Goal: Task Accomplishment & Management: Use online tool/utility

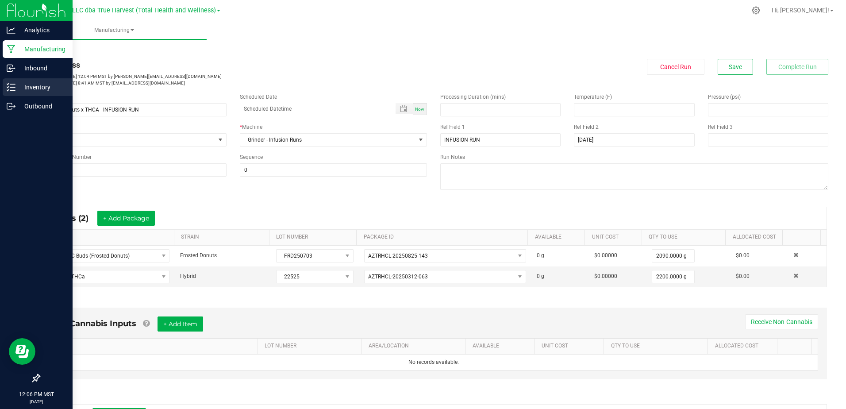
click at [18, 88] on p "Inventory" at bounding box center [41, 87] width 53 height 11
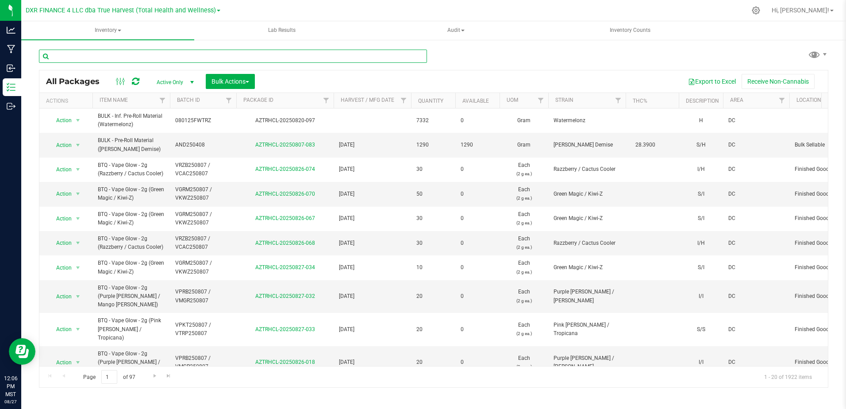
click at [145, 56] on input "text" at bounding box center [233, 56] width 388 height 13
paste input "LMS250527"
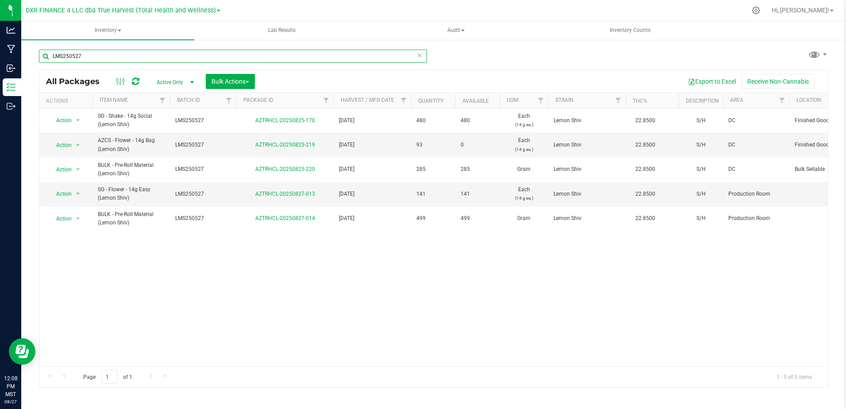
type input "LMS250527"
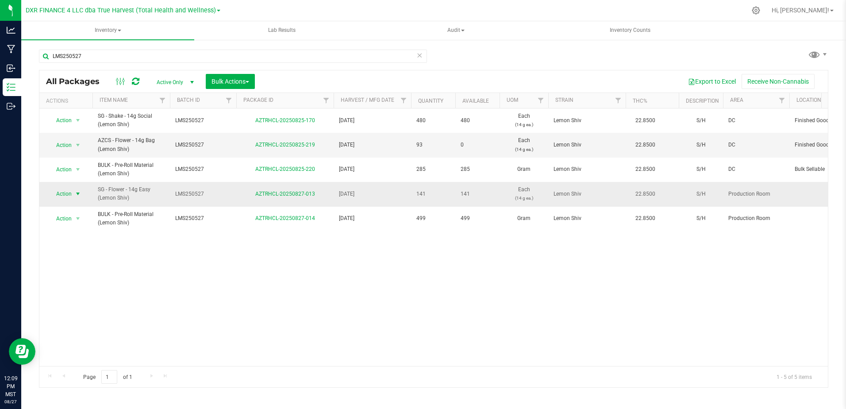
click at [78, 194] on span "select" at bounding box center [77, 193] width 7 height 7
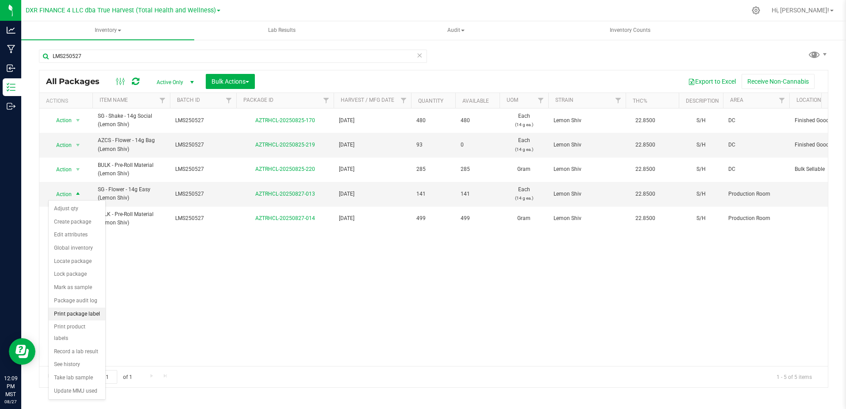
click at [93, 313] on li "Print package label" at bounding box center [77, 313] width 57 height 13
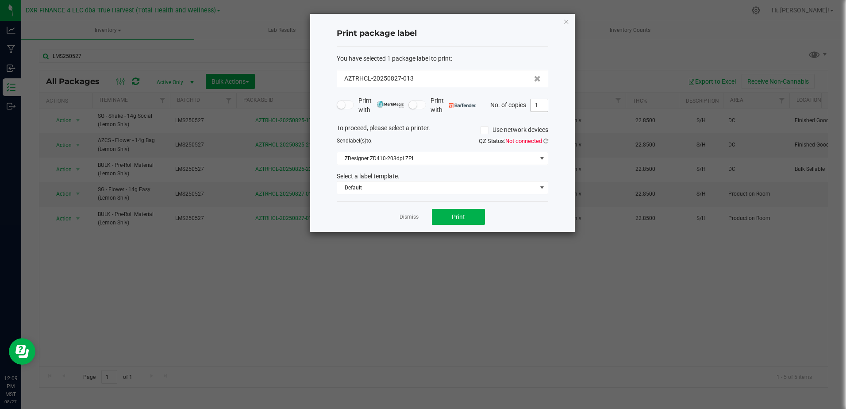
click at [538, 110] on input "1" at bounding box center [539, 105] width 17 height 12
type input "2"
click at [468, 219] on button "Print" at bounding box center [458, 217] width 53 height 16
click at [416, 215] on link "Dismiss" at bounding box center [409, 217] width 19 height 8
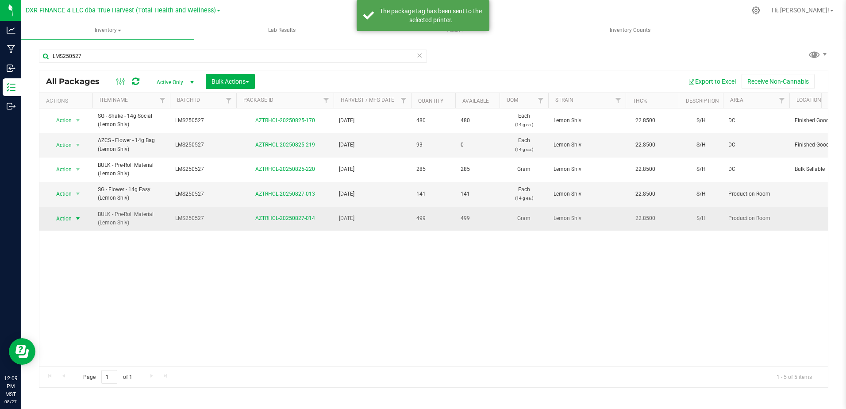
click at [77, 220] on span "select" at bounding box center [77, 218] width 7 height 7
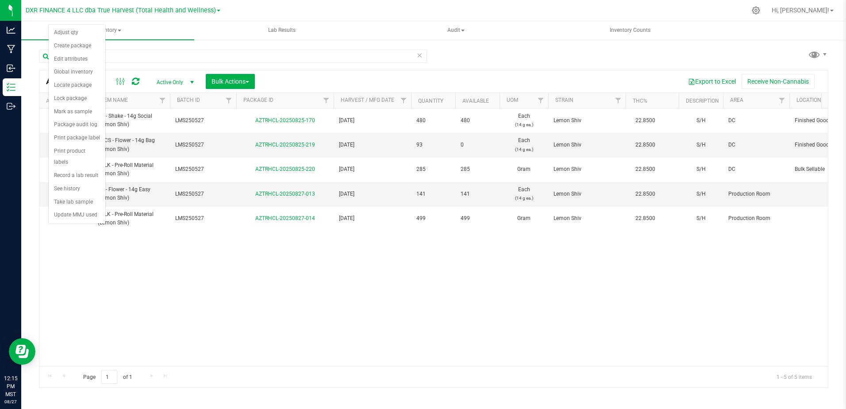
drag, startPoint x: 107, startPoint y: 284, endPoint x: 97, endPoint y: 230, distance: 55.7
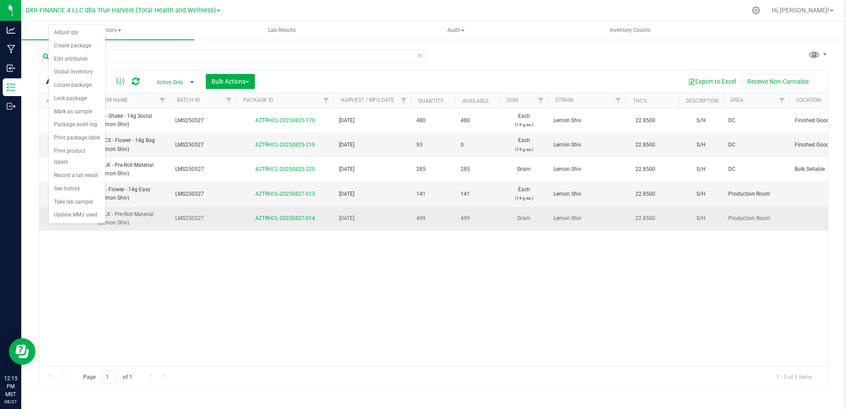
click at [107, 281] on div "Action Action Adjust qty Create package Edit attributes Global inventory Locate…" at bounding box center [433, 236] width 788 height 257
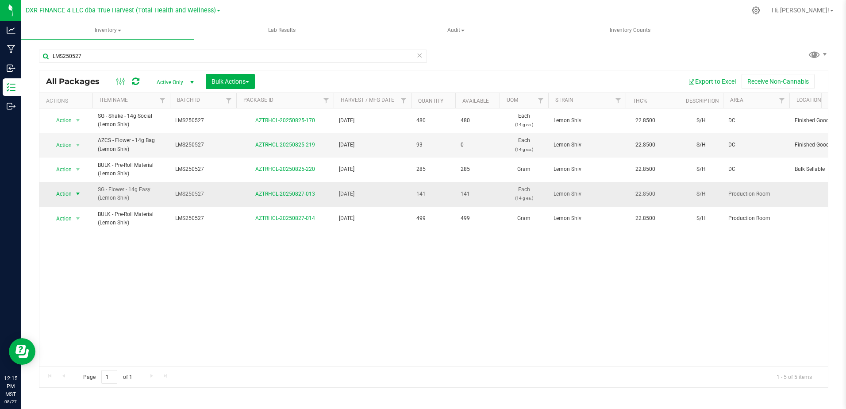
click at [80, 194] on span "select" at bounding box center [77, 193] width 7 height 7
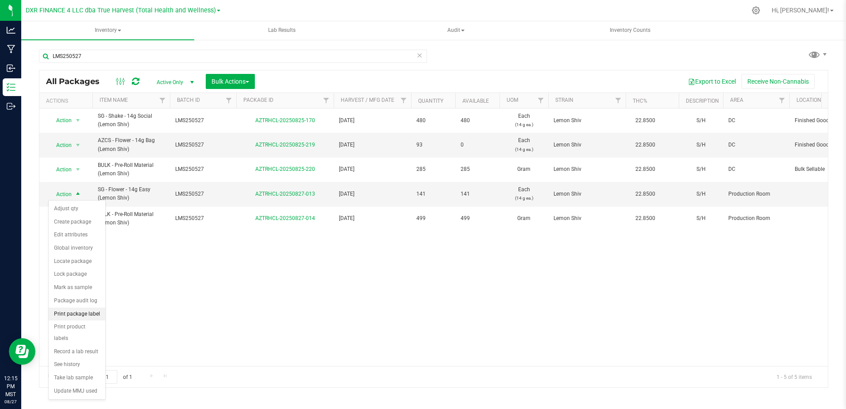
click at [85, 316] on li "Print package label" at bounding box center [77, 313] width 57 height 13
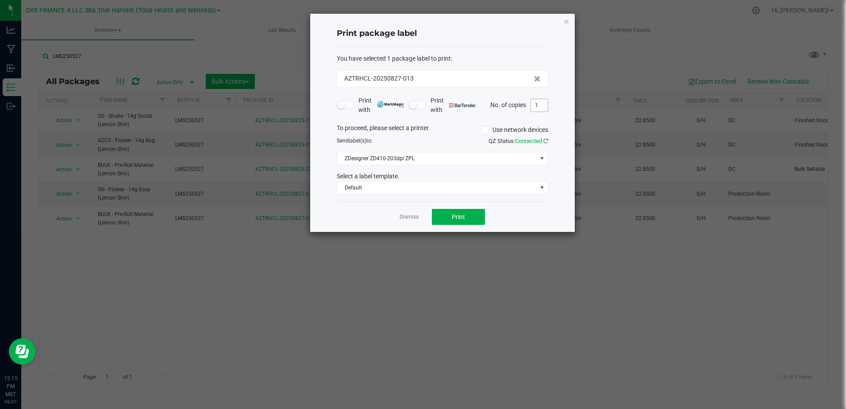
click at [541, 106] on input "1" at bounding box center [539, 105] width 17 height 12
type input "2"
click at [464, 216] on span "Print" at bounding box center [458, 216] width 13 height 7
click at [406, 212] on app-cancel-button "Dismiss" at bounding box center [409, 216] width 19 height 9
click at [411, 223] on div "Dismiss Print" at bounding box center [442, 216] width 211 height 31
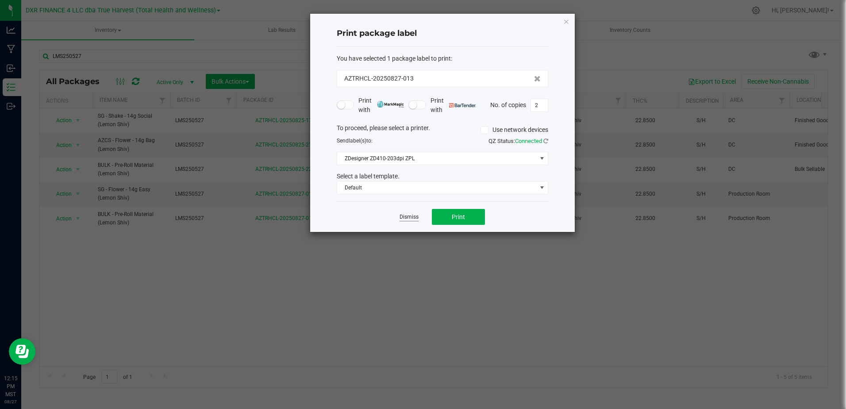
click at [408, 215] on link "Dismiss" at bounding box center [409, 217] width 19 height 8
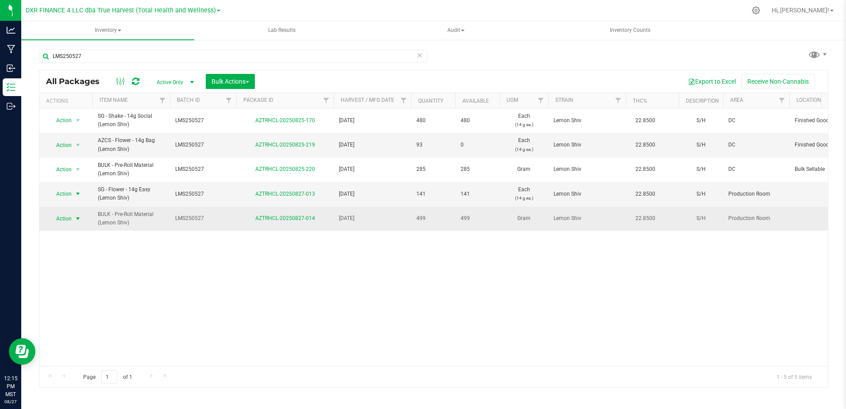
click at [77, 217] on span "select" at bounding box center [77, 218] width 7 height 7
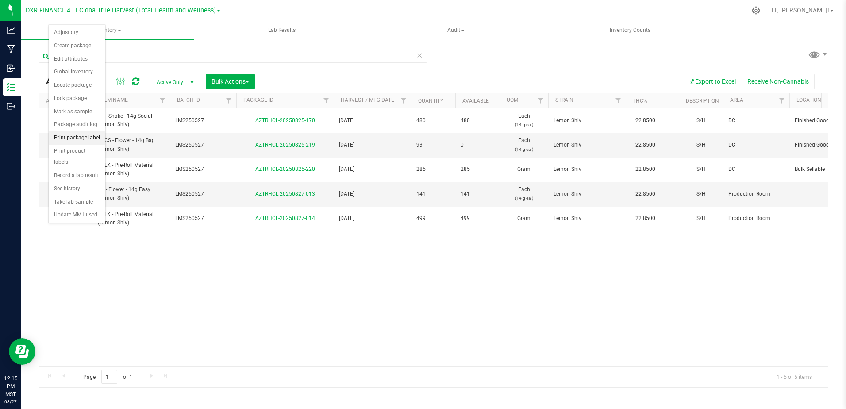
click at [80, 141] on li "Print package label" at bounding box center [77, 137] width 57 height 13
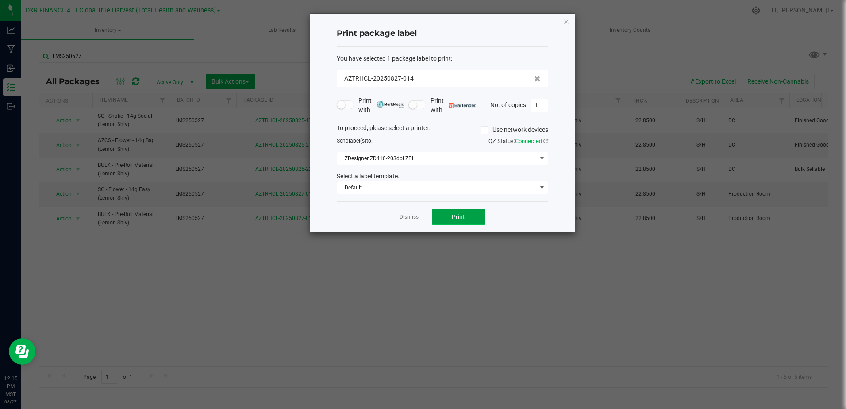
click at [457, 217] on span "Print" at bounding box center [458, 216] width 13 height 7
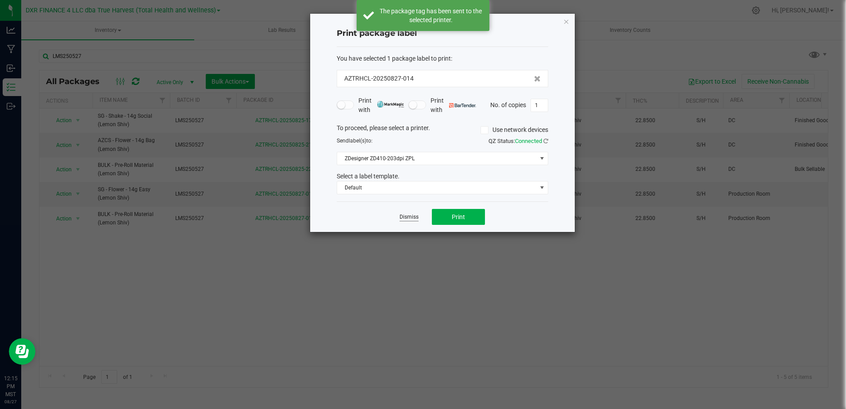
click at [405, 220] on link "Dismiss" at bounding box center [409, 217] width 19 height 8
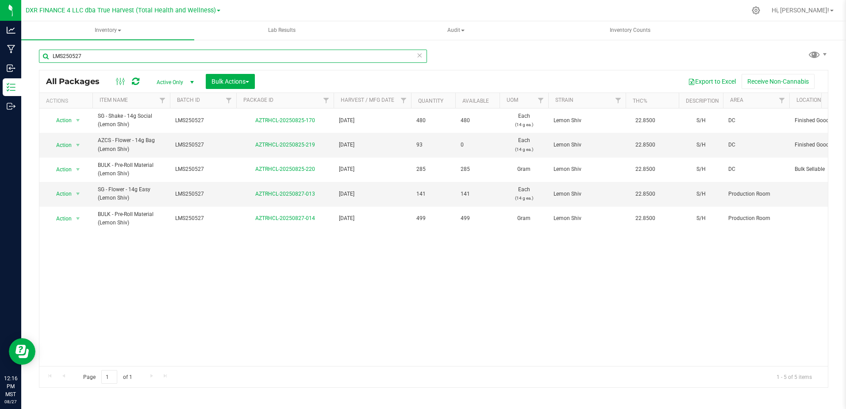
drag, startPoint x: 90, startPoint y: 58, endPoint x: 28, endPoint y: 59, distance: 62.0
click at [28, 59] on div "LMS250527 All Packages Active Only Active Only Lab Samples Locked All Bulk Acti…" at bounding box center [433, 174] width 825 height 270
paste input "DVD"
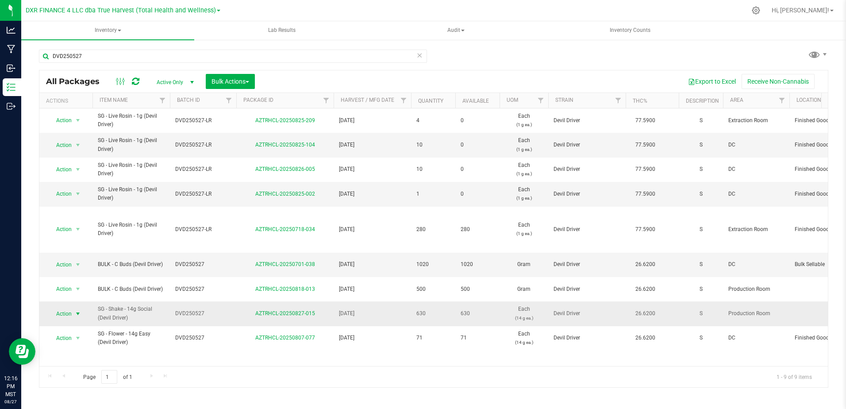
click at [76, 310] on span "select" at bounding box center [77, 313] width 7 height 7
click at [80, 225] on li "Print package label" at bounding box center [77, 224] width 57 height 13
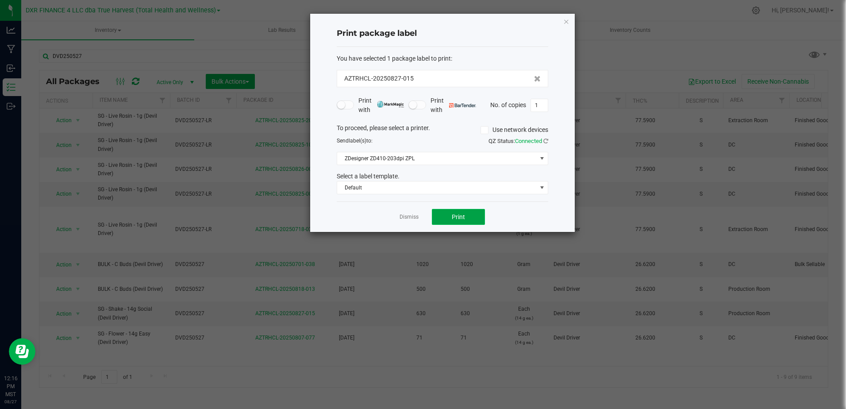
click at [442, 213] on button "Print" at bounding box center [458, 217] width 53 height 16
click at [404, 217] on link "Dismiss" at bounding box center [409, 217] width 19 height 8
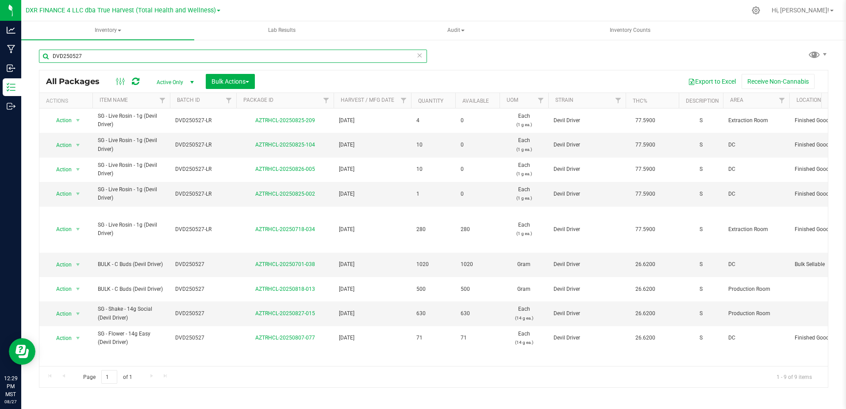
drag, startPoint x: 83, startPoint y: 57, endPoint x: 97, endPoint y: 57, distance: 14.2
click at [38, 58] on div "DVD250527 All Packages Active Only Active Only Lab Samples Locked All Bulk Acti…" at bounding box center [433, 174] width 825 height 270
paste input "ZOP250721"
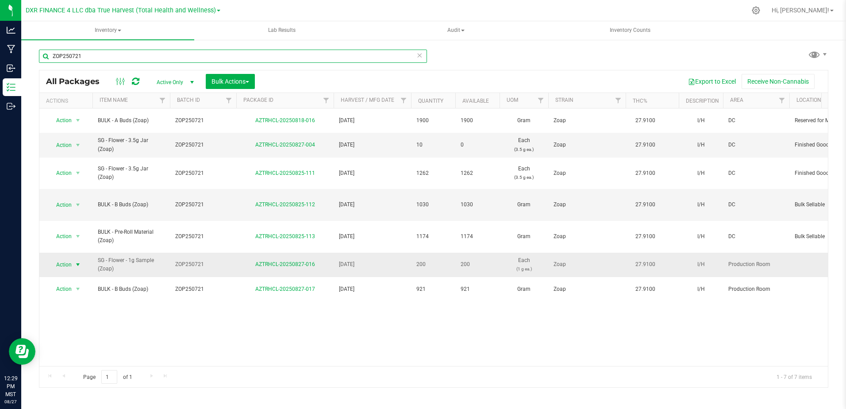
type input "ZOP250721"
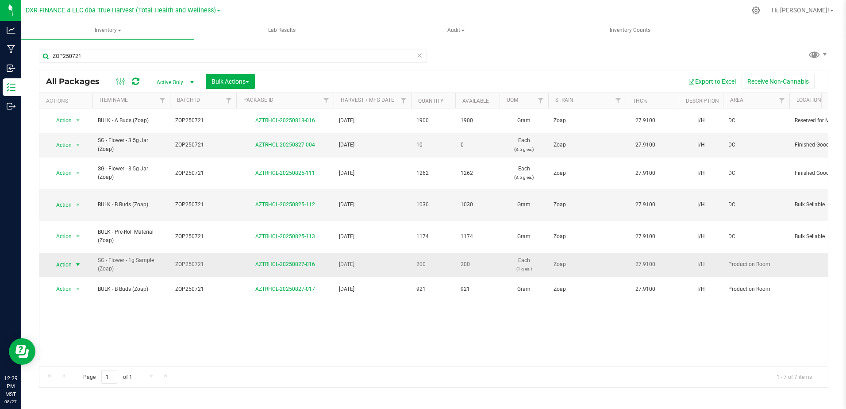
click at [74, 261] on span "select" at bounding box center [78, 264] width 11 height 12
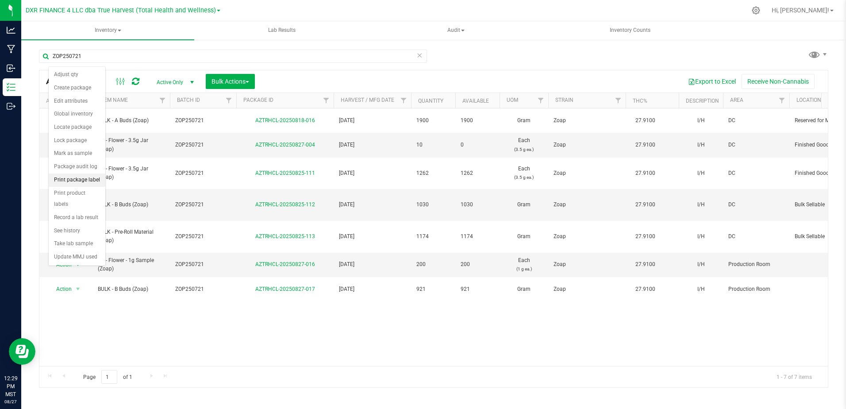
click at [74, 181] on li "Print package label" at bounding box center [77, 179] width 57 height 13
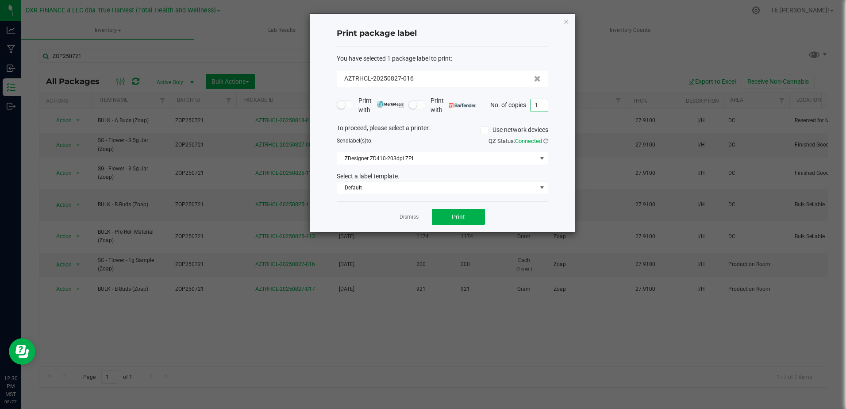
click at [541, 106] on input "1" at bounding box center [539, 105] width 17 height 12
type input "4"
click at [458, 215] on span "Print" at bounding box center [458, 216] width 13 height 7
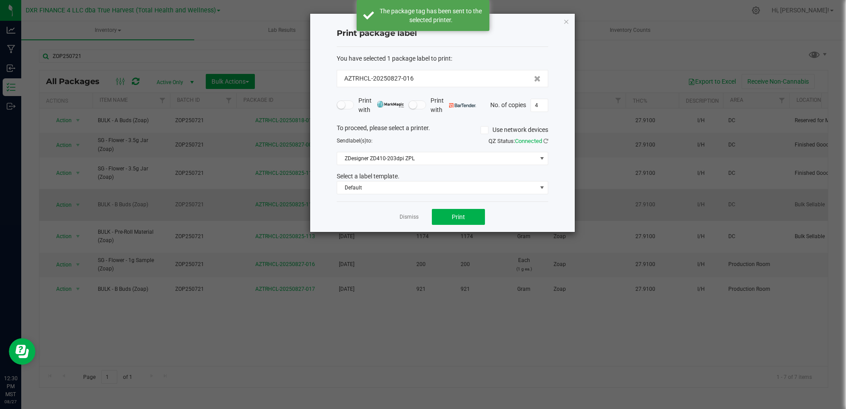
click at [405, 215] on link "Dismiss" at bounding box center [409, 217] width 19 height 8
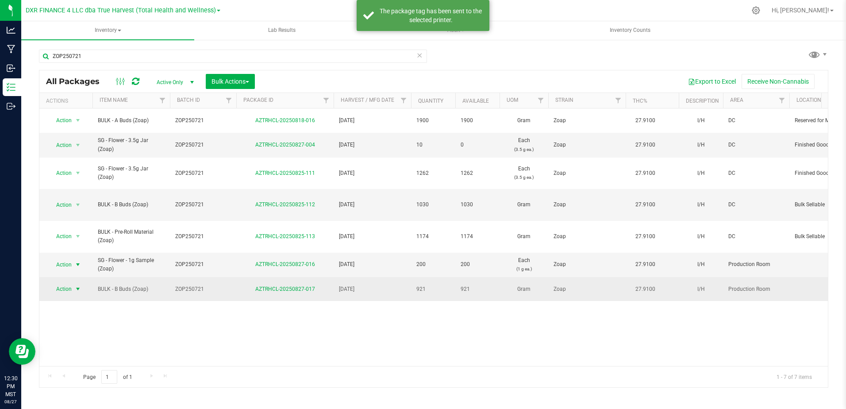
click at [80, 285] on span "select" at bounding box center [77, 288] width 7 height 7
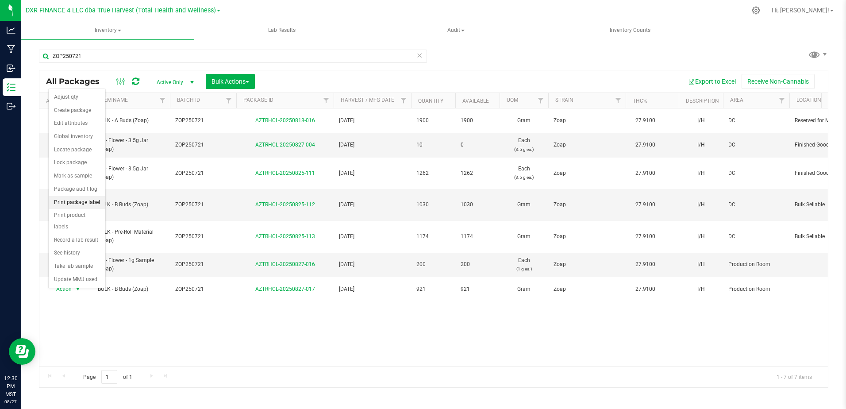
click at [81, 203] on li "Print package label" at bounding box center [77, 202] width 57 height 13
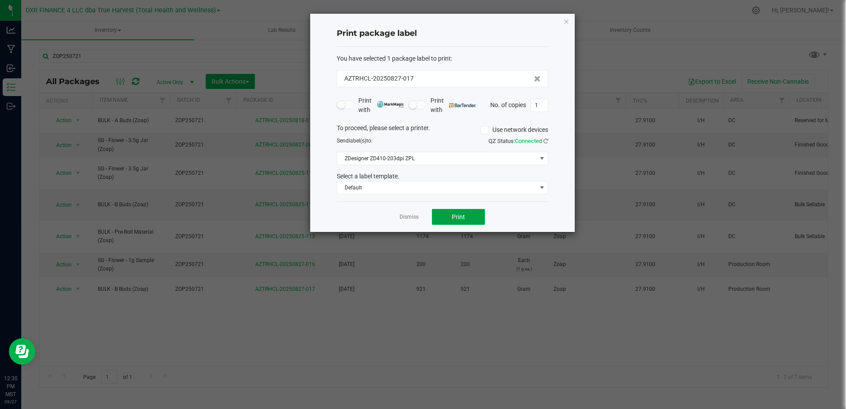
click at [462, 212] on button "Print" at bounding box center [458, 217] width 53 height 16
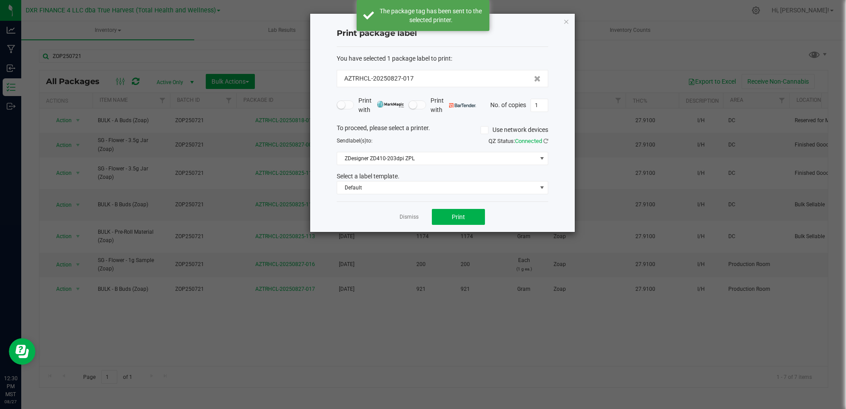
click at [406, 215] on link "Dismiss" at bounding box center [409, 217] width 19 height 8
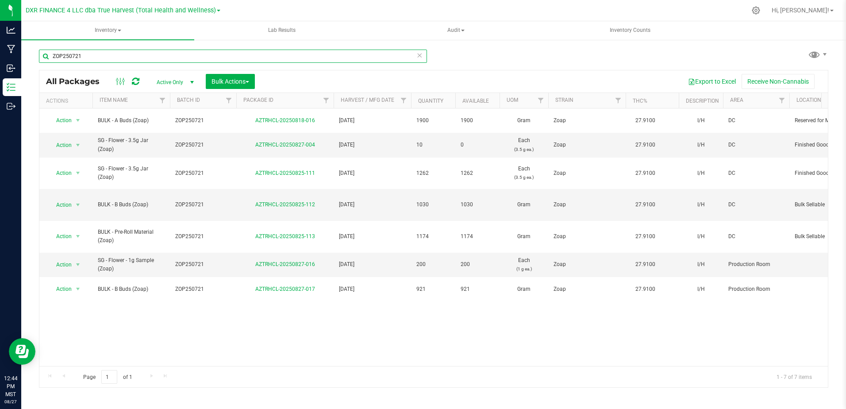
drag, startPoint x: 92, startPoint y: 58, endPoint x: 37, endPoint y: 58, distance: 54.4
click at [37, 58] on div "ZOP250721 All Packages Active Only Active Only Lab Samples Locked All Bulk Acti…" at bounding box center [433, 174] width 825 height 270
paste input "BATH25061"
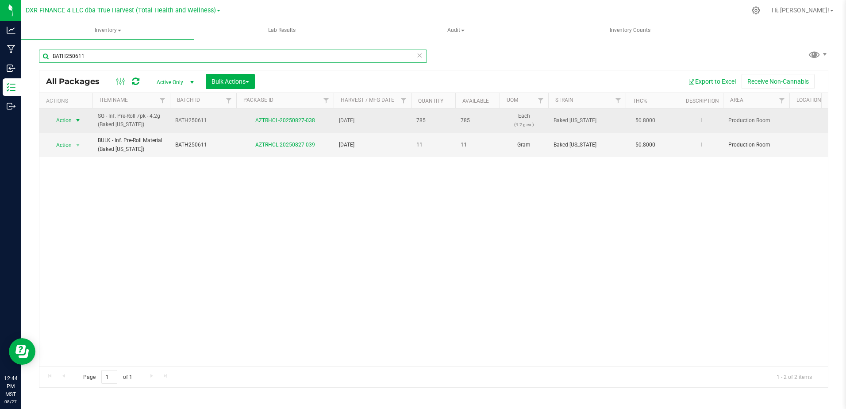
type input "BATH250611"
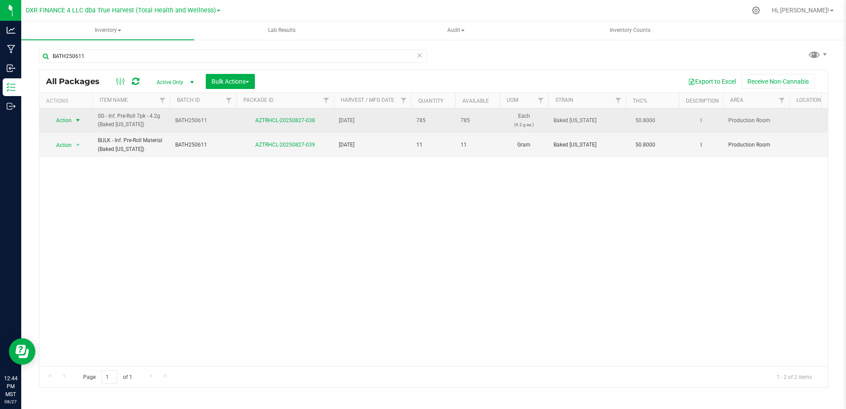
click at [77, 121] on span "select" at bounding box center [77, 120] width 7 height 7
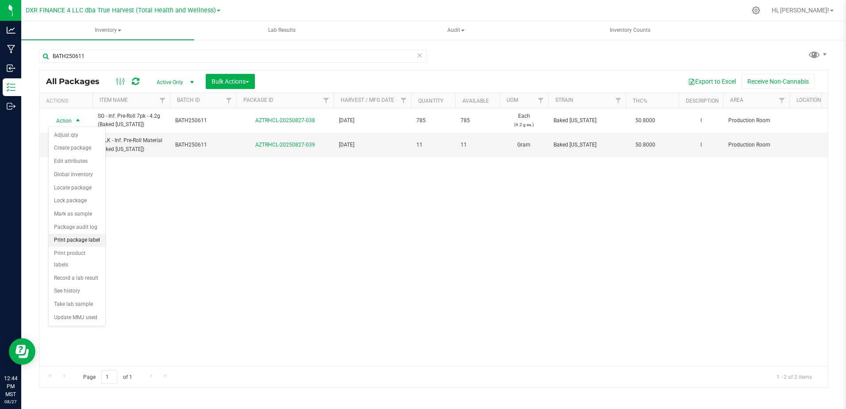
click at [95, 243] on li "Print package label" at bounding box center [77, 240] width 57 height 13
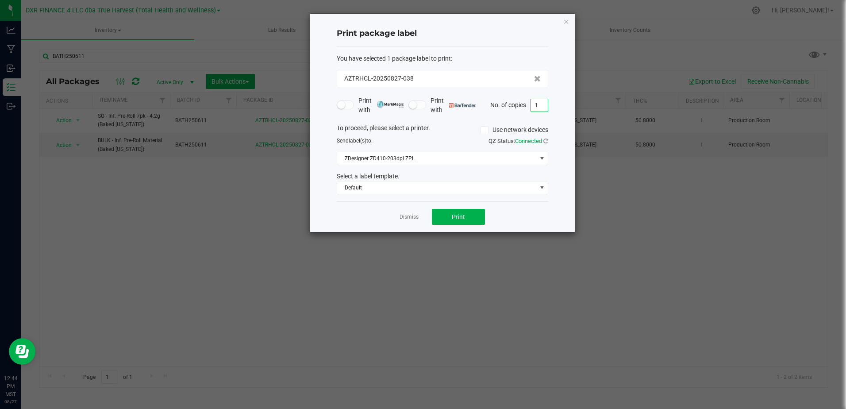
click at [538, 108] on input "1" at bounding box center [539, 105] width 17 height 12
type input "80"
click at [461, 219] on span "Print" at bounding box center [458, 216] width 13 height 7
click at [414, 219] on link "Dismiss" at bounding box center [409, 217] width 19 height 8
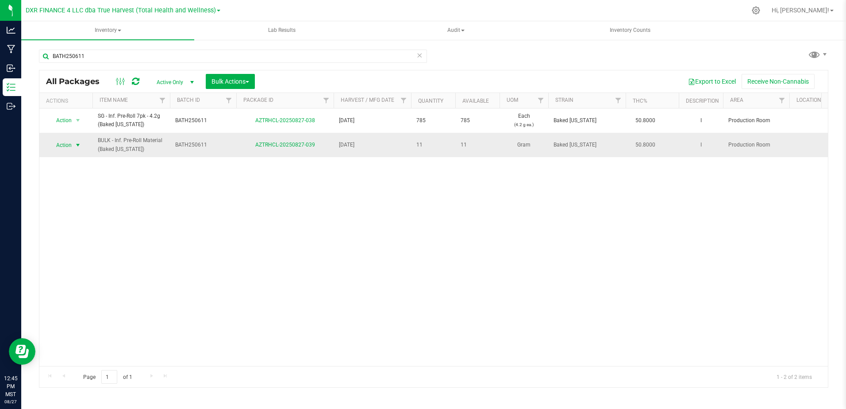
click at [78, 145] on span "select" at bounding box center [77, 145] width 7 height 7
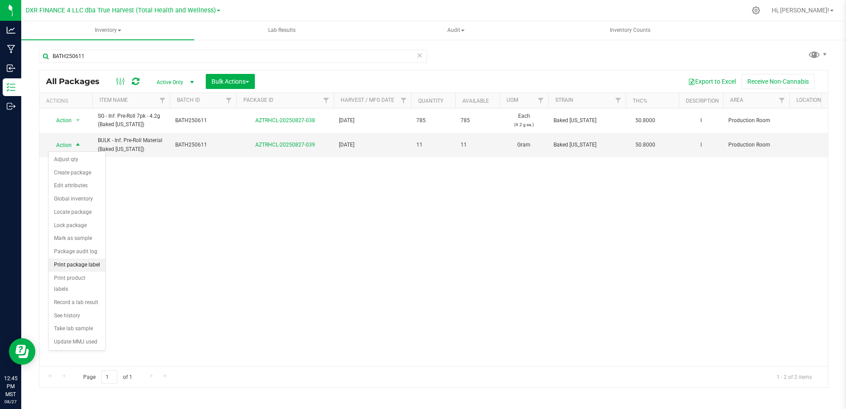
click at [88, 267] on li "Print package label" at bounding box center [77, 264] width 57 height 13
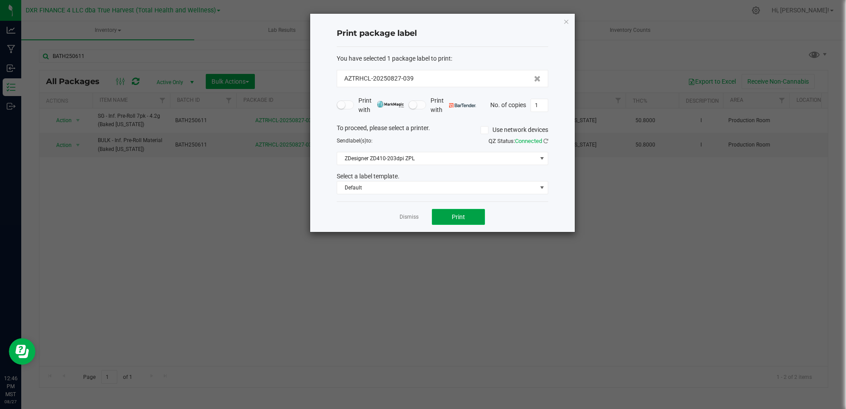
drag, startPoint x: 449, startPoint y: 214, endPoint x: 456, endPoint y: 214, distance: 6.6
click at [456, 214] on button "Print" at bounding box center [458, 217] width 53 height 16
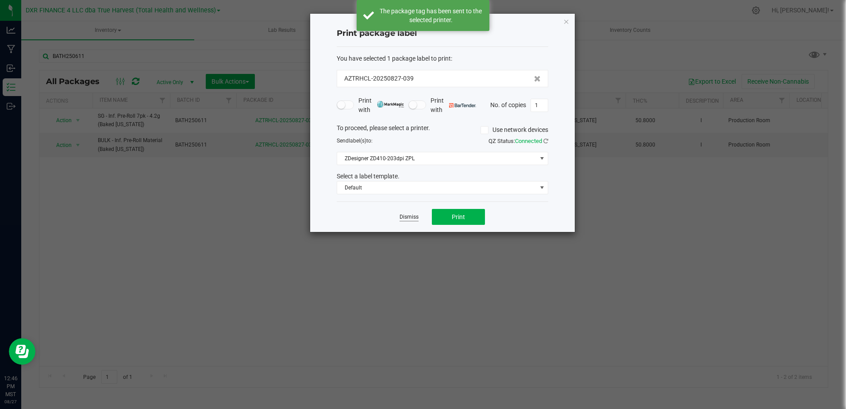
click at [405, 219] on link "Dismiss" at bounding box center [409, 217] width 19 height 8
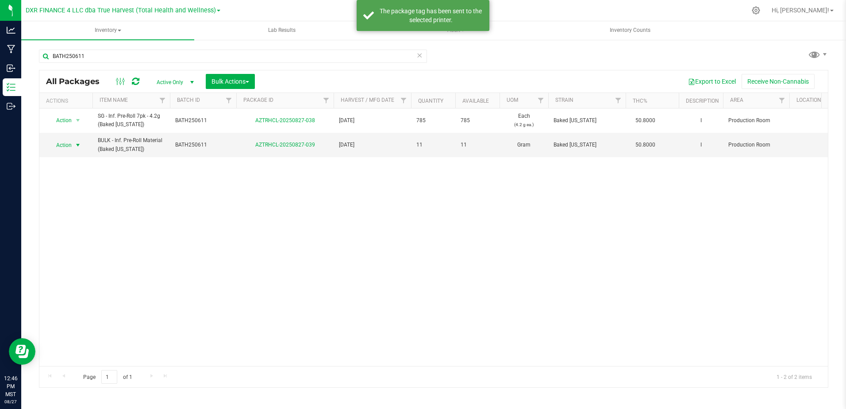
click at [520, 221] on div "Action Action Adjust qty Create package Edit attributes Global inventory Locate…" at bounding box center [433, 236] width 788 height 257
click at [79, 145] on span "select" at bounding box center [77, 145] width 7 height 7
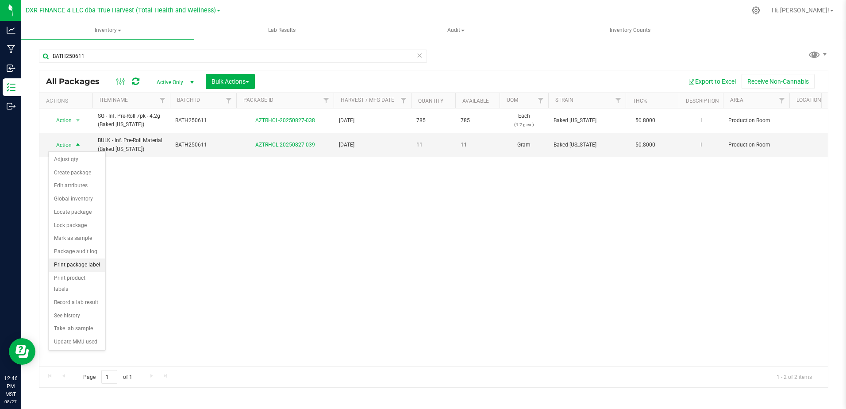
click at [84, 265] on li "Print package label" at bounding box center [77, 264] width 57 height 13
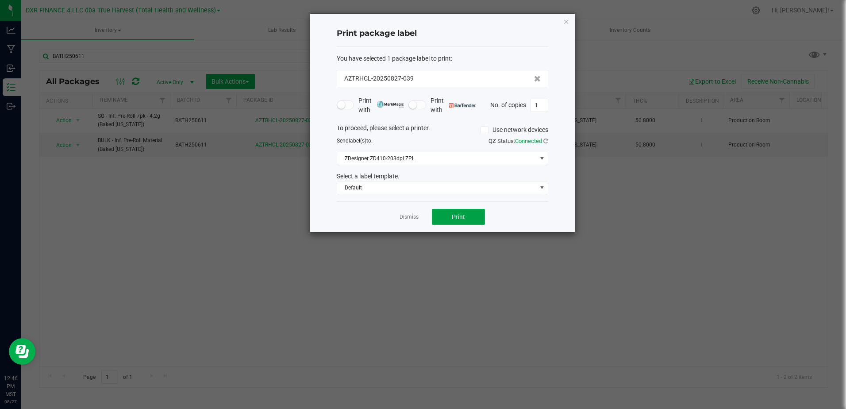
click at [465, 216] on span "Print" at bounding box center [458, 216] width 13 height 7
click at [423, 158] on span "ZDesigner ZD410-203dpi ZPL" at bounding box center [437, 158] width 200 height 12
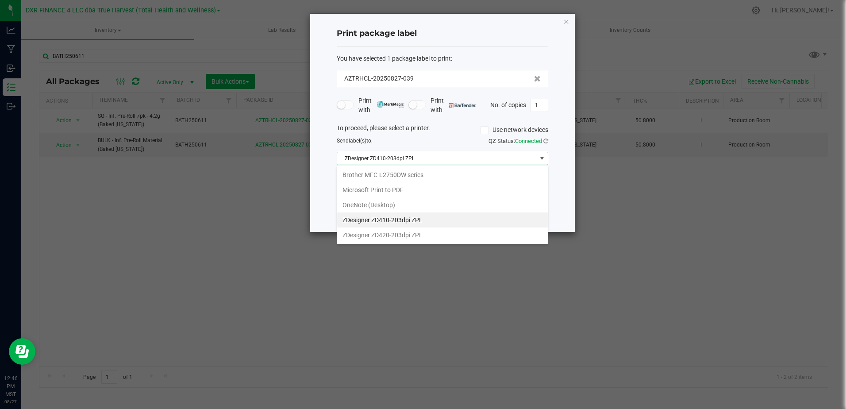
scroll to position [13, 211]
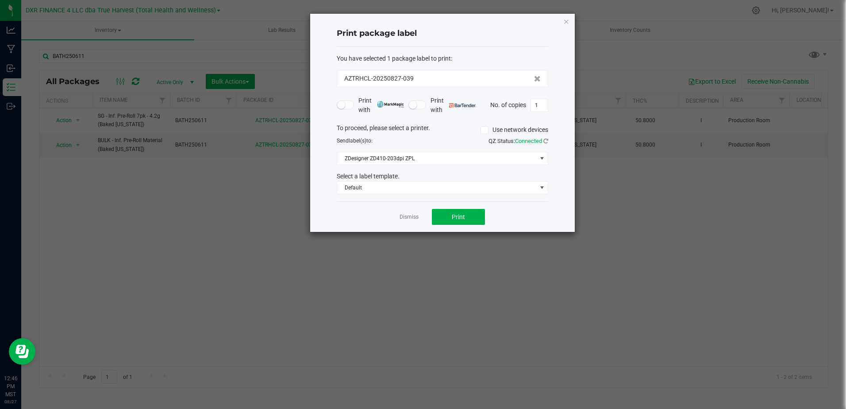
click at [418, 263] on ngb-modal-window "Print package label You have selected 1 package label to print : AZTRHCL-202508…" at bounding box center [426, 204] width 853 height 409
click at [568, 19] on icon "button" at bounding box center [566, 21] width 6 height 11
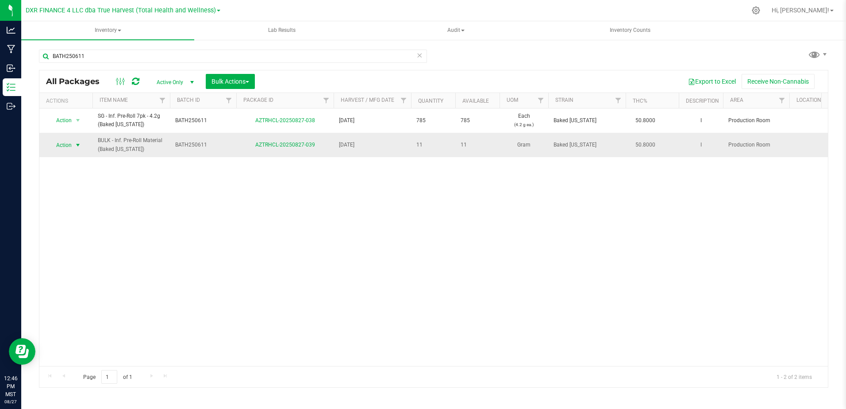
click at [77, 146] on span "select" at bounding box center [77, 145] width 7 height 7
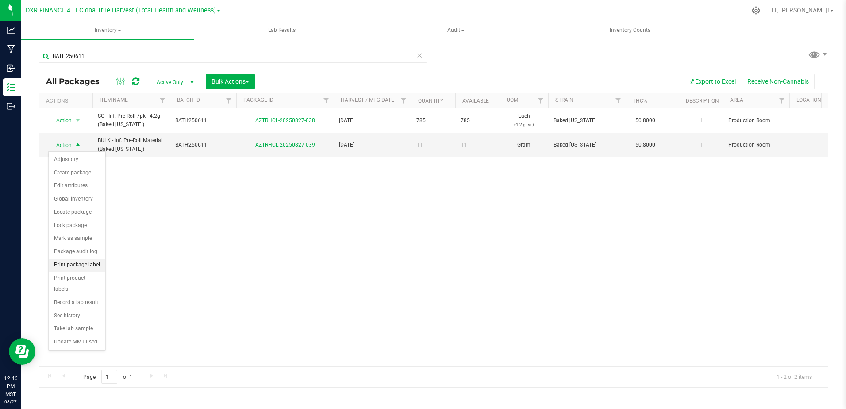
click at [87, 263] on li "Print package label" at bounding box center [77, 264] width 57 height 13
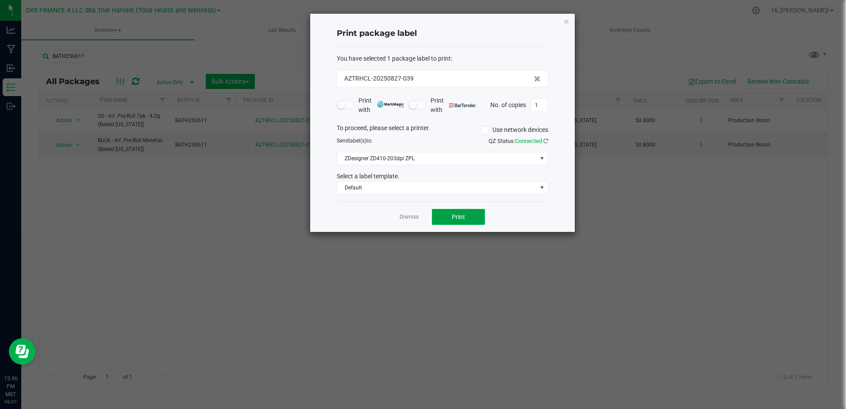
click at [444, 220] on button "Print" at bounding box center [458, 217] width 53 height 16
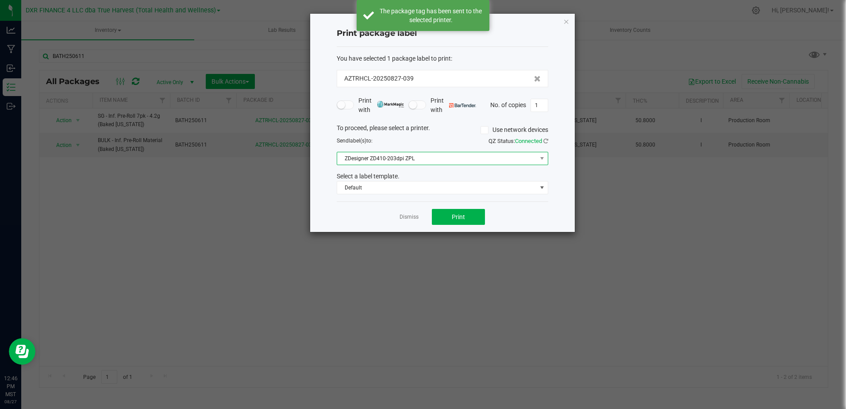
click at [481, 162] on span "ZDesigner ZD410-203dpi ZPL" at bounding box center [437, 158] width 200 height 12
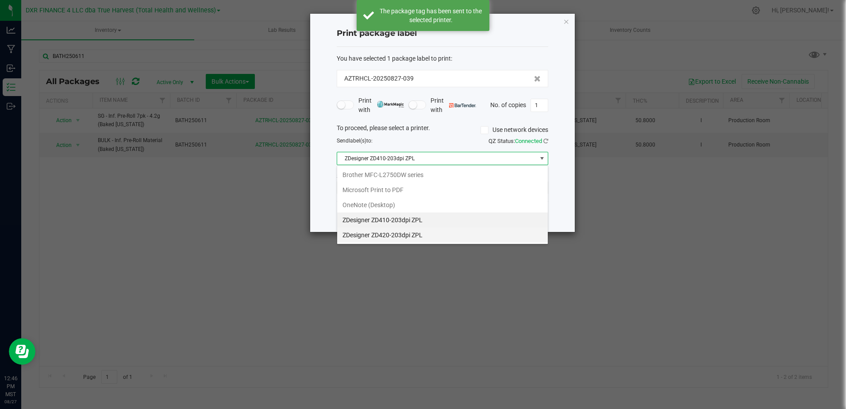
click at [406, 239] on ZPL "ZDesigner ZD420-203dpi ZPL" at bounding box center [442, 234] width 211 height 15
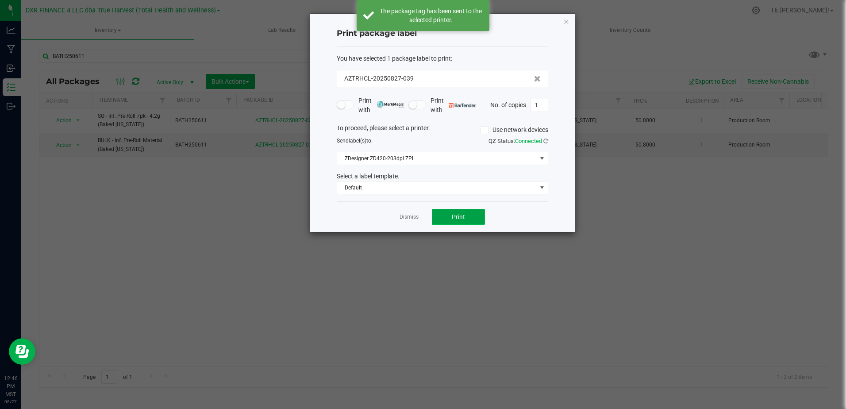
click at [451, 214] on button "Print" at bounding box center [458, 217] width 53 height 16
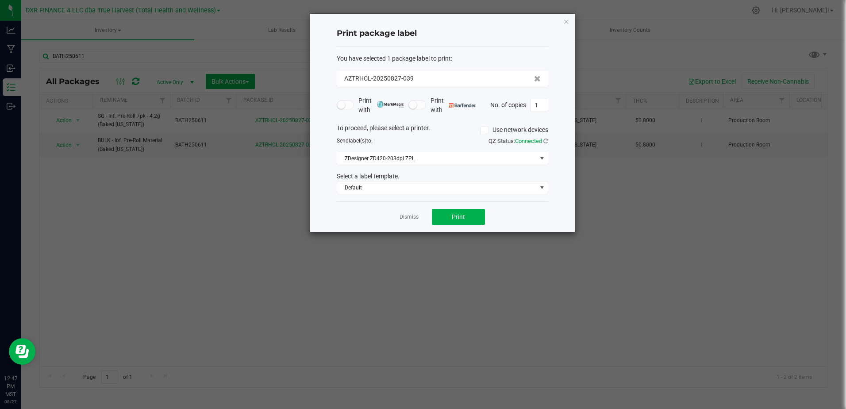
click at [568, 18] on icon "button" at bounding box center [566, 21] width 6 height 11
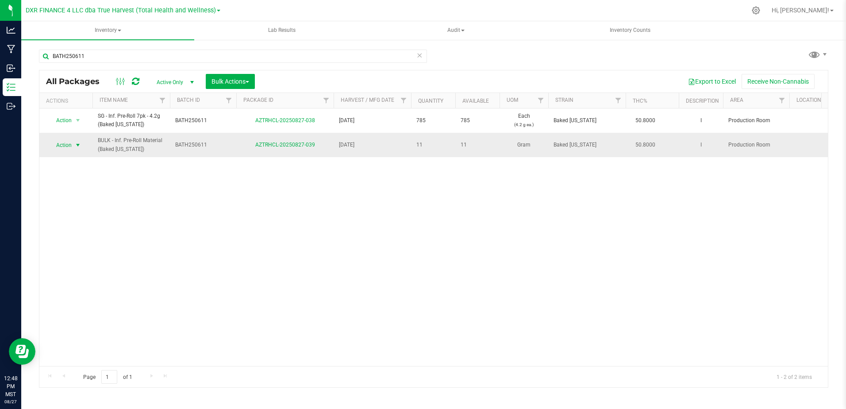
click at [81, 144] on span "select" at bounding box center [77, 145] width 7 height 7
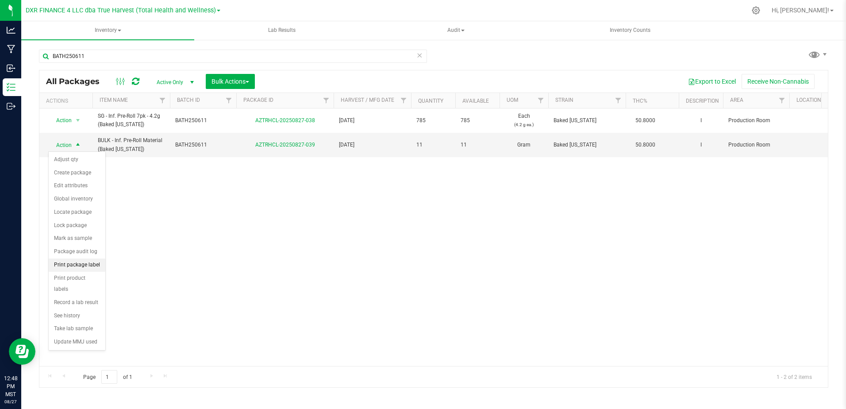
click at [76, 267] on li "Print package label" at bounding box center [77, 264] width 57 height 13
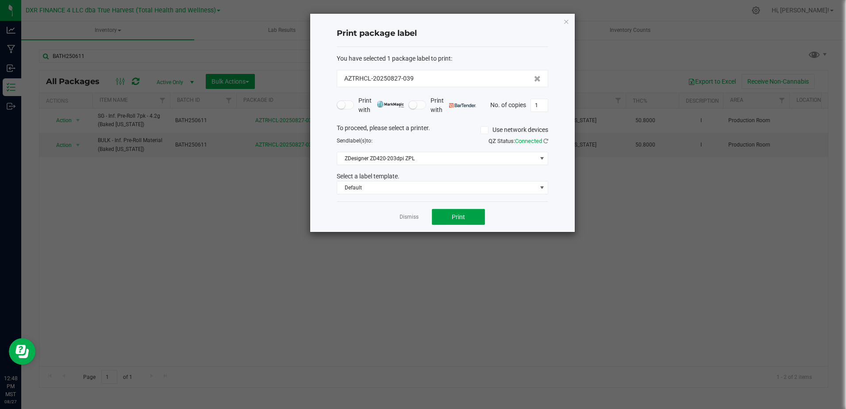
click at [440, 213] on button "Print" at bounding box center [458, 217] width 53 height 16
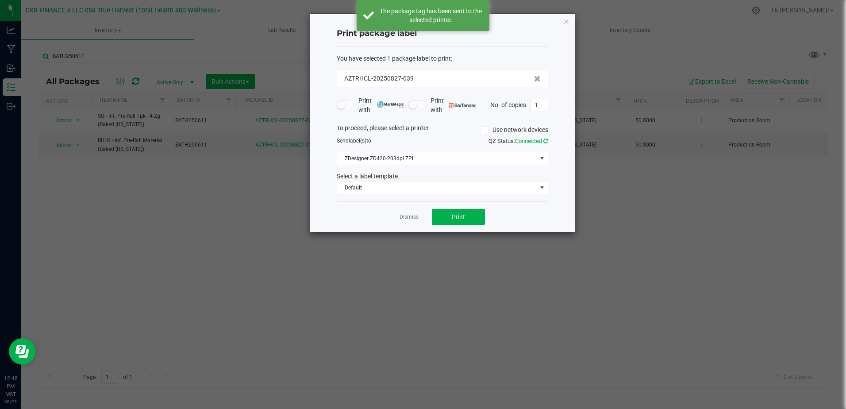
click at [545, 143] on icon at bounding box center [545, 141] width 5 height 6
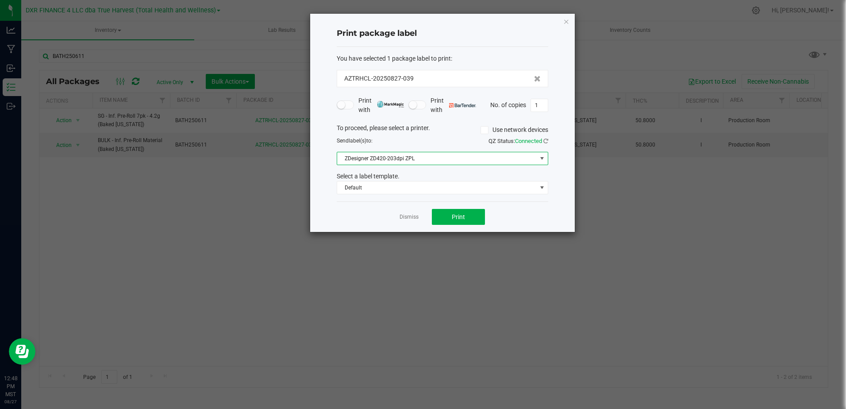
click at [431, 158] on span "ZDesigner ZD420-203dpi ZPL" at bounding box center [437, 158] width 200 height 12
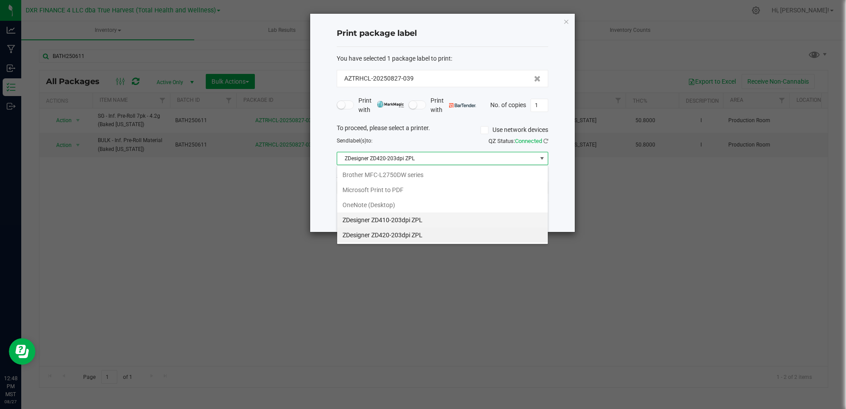
click at [419, 223] on ZPL "ZDesigner ZD410-203dpi ZPL" at bounding box center [442, 219] width 211 height 15
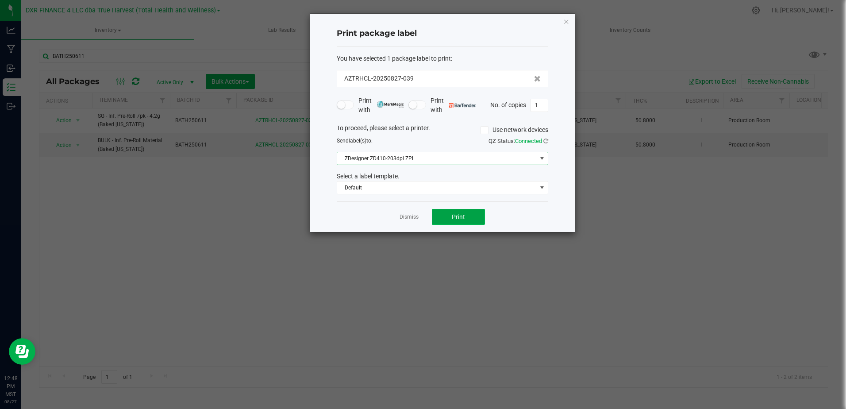
click at [457, 213] on span "Print" at bounding box center [458, 216] width 13 height 7
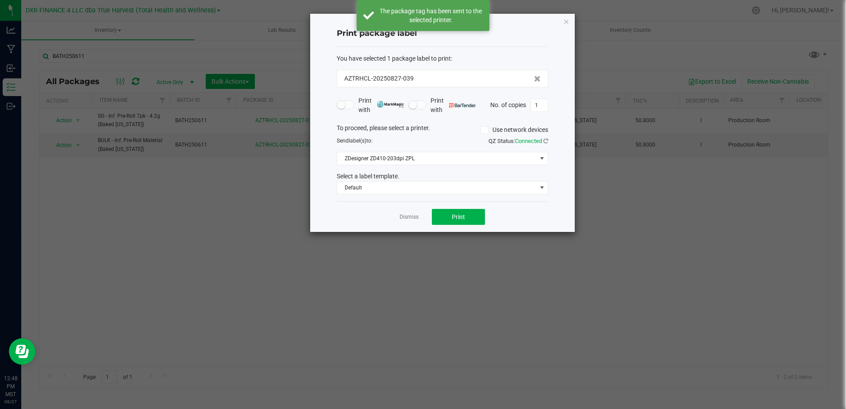
click at [485, 130] on icon at bounding box center [484, 130] width 6 height 0
click at [0, 0] on input "Use network devices" at bounding box center [0, 0] width 0 height 0
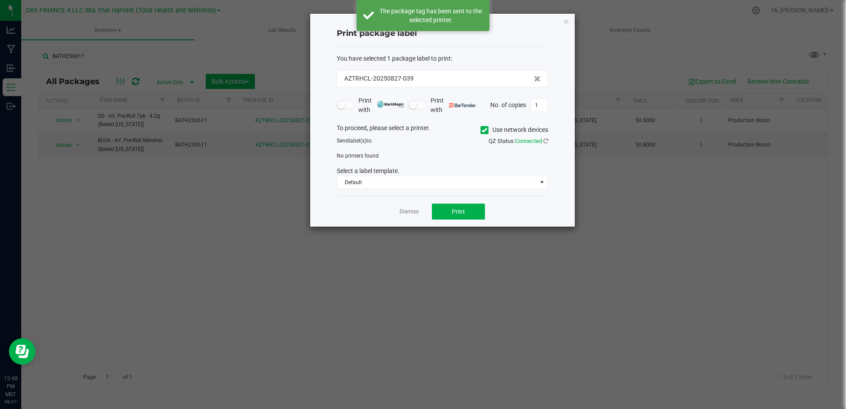
click at [483, 130] on icon at bounding box center [484, 130] width 6 height 0
click at [0, 0] on input "Use network devices" at bounding box center [0, 0] width 0 height 0
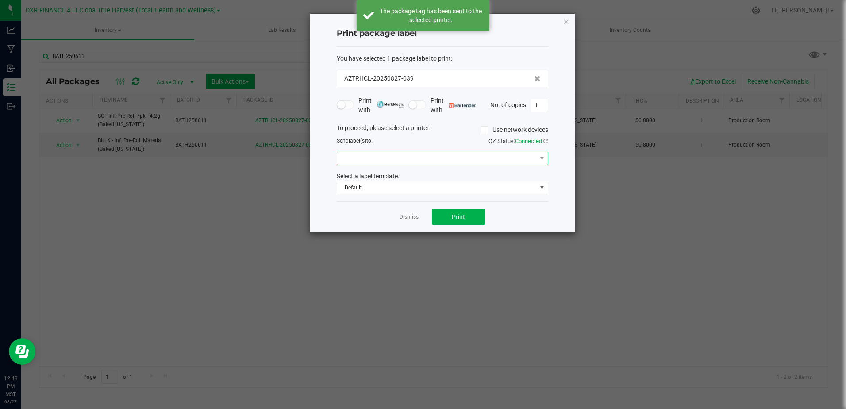
click at [536, 154] on span at bounding box center [437, 158] width 200 height 12
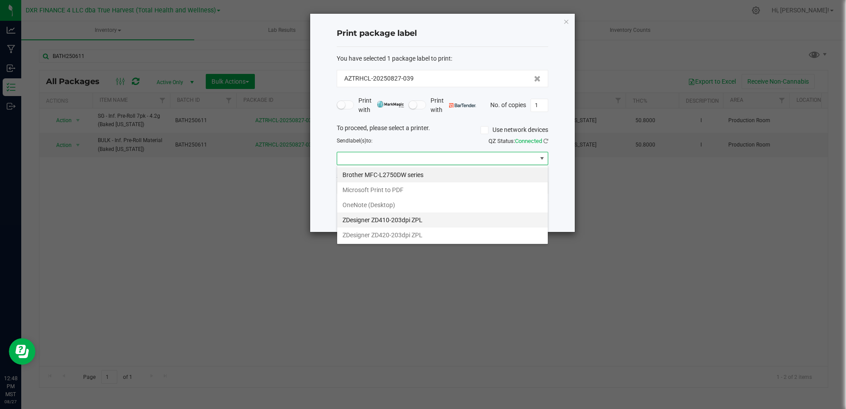
click at [400, 215] on ZPL "ZDesigner ZD410-203dpi ZPL" at bounding box center [442, 219] width 211 height 15
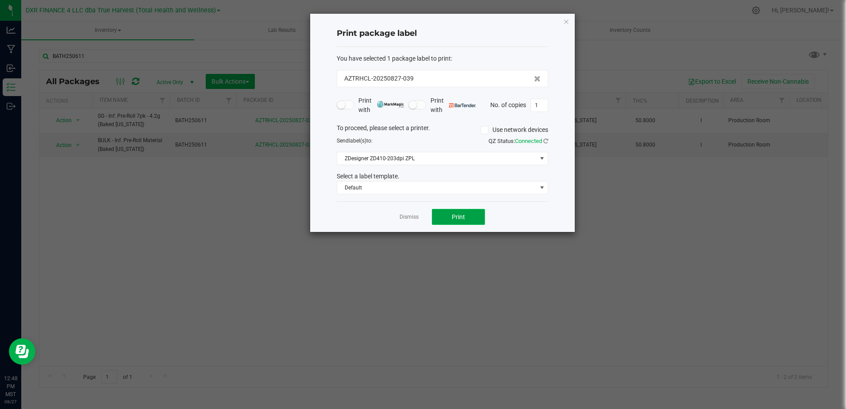
click at [471, 218] on button "Print" at bounding box center [458, 217] width 53 height 16
click at [469, 215] on button "Print" at bounding box center [458, 217] width 53 height 16
click at [442, 211] on button "Print" at bounding box center [458, 217] width 53 height 16
click at [407, 214] on link "Dismiss" at bounding box center [409, 217] width 19 height 8
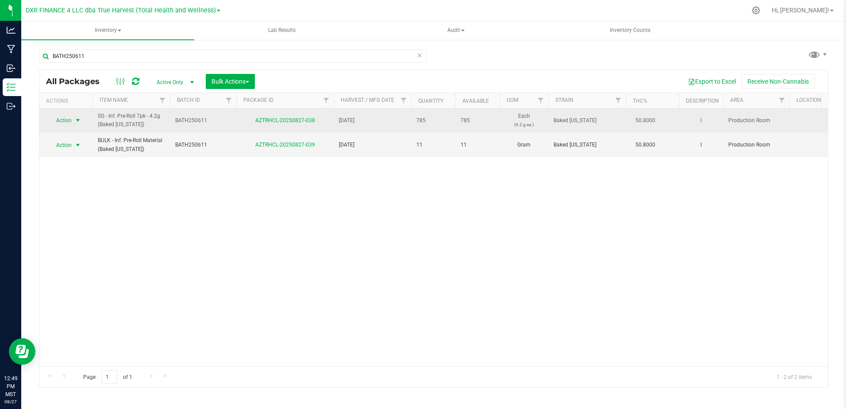
click at [77, 123] on span "select" at bounding box center [77, 120] width 7 height 7
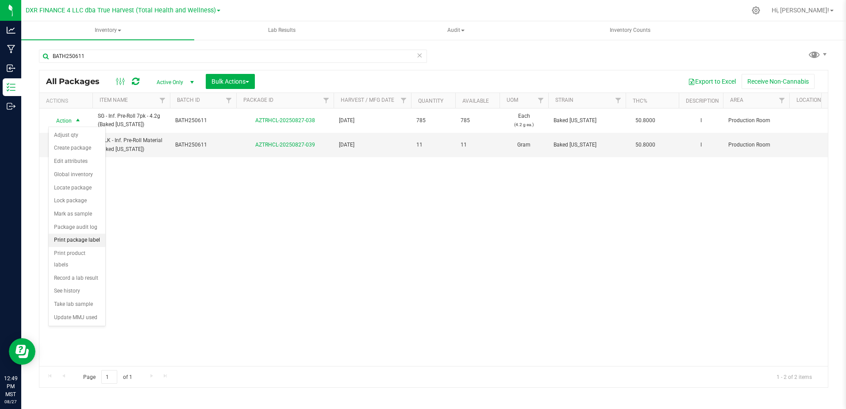
click at [82, 238] on li "Print package label" at bounding box center [77, 240] width 57 height 13
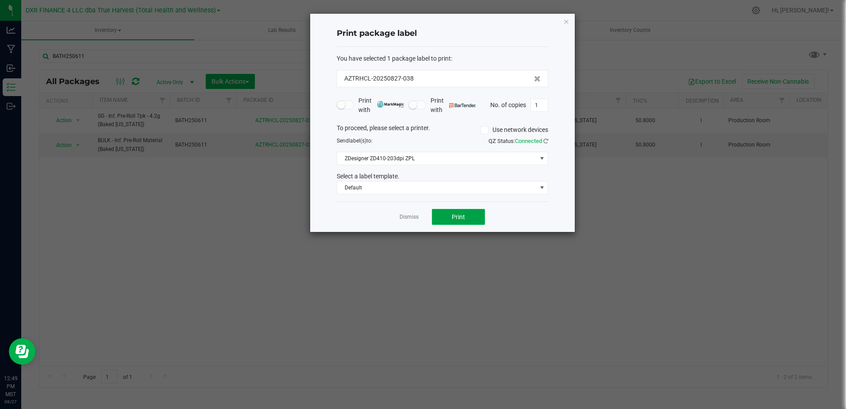
click at [438, 212] on button "Print" at bounding box center [458, 217] width 53 height 16
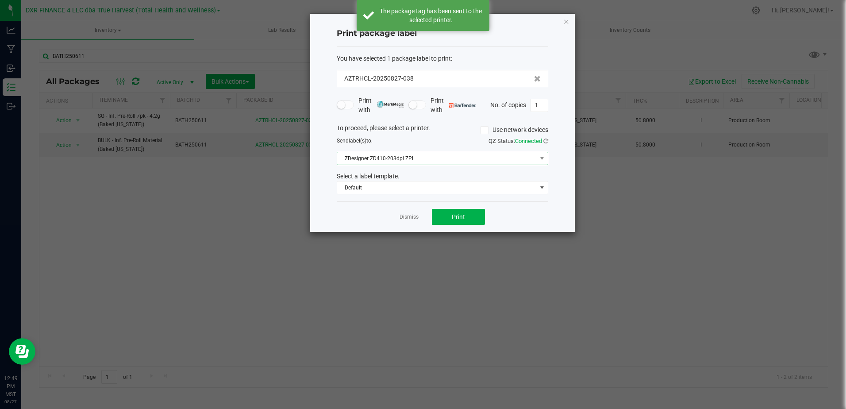
click at [434, 161] on span "ZDesigner ZD410-203dpi ZPL" at bounding box center [437, 158] width 200 height 12
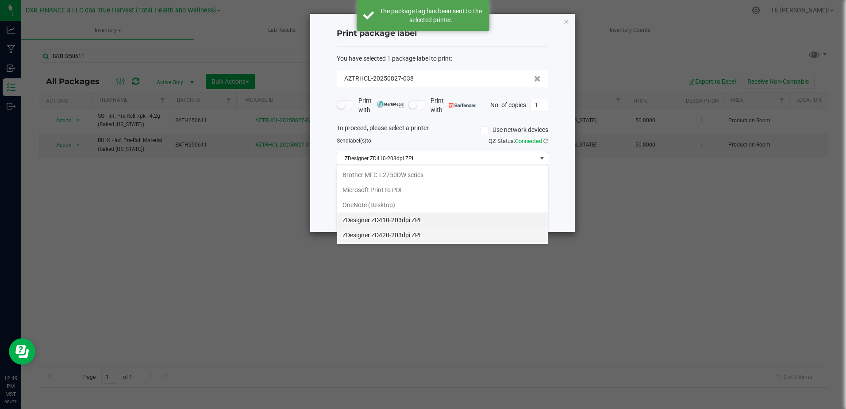
click at [403, 235] on ZPL "ZDesigner ZD420-203dpi ZPL" at bounding box center [442, 234] width 211 height 15
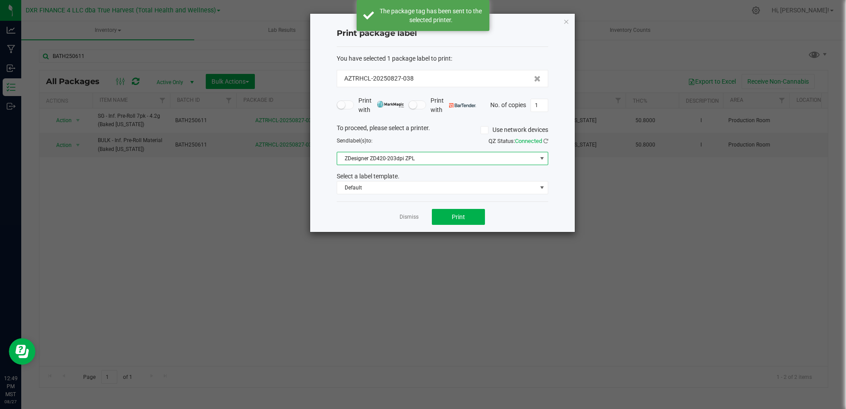
click at [462, 208] on div "Dismiss Print" at bounding box center [442, 216] width 211 height 31
click at [462, 214] on span "Print" at bounding box center [458, 216] width 13 height 7
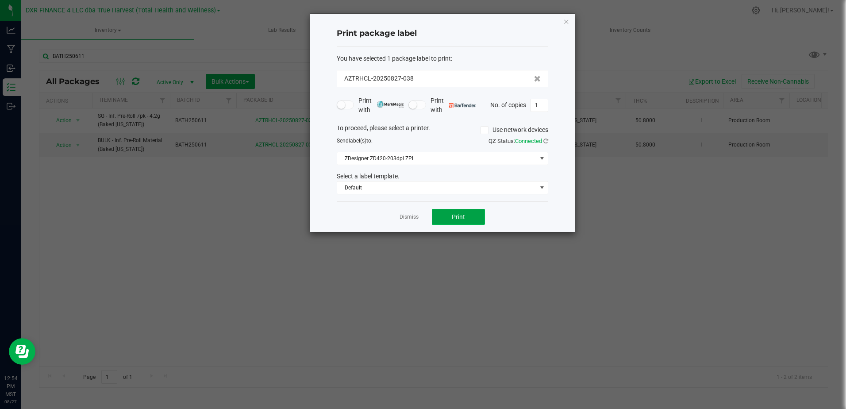
click at [439, 218] on button "Print" at bounding box center [458, 217] width 53 height 16
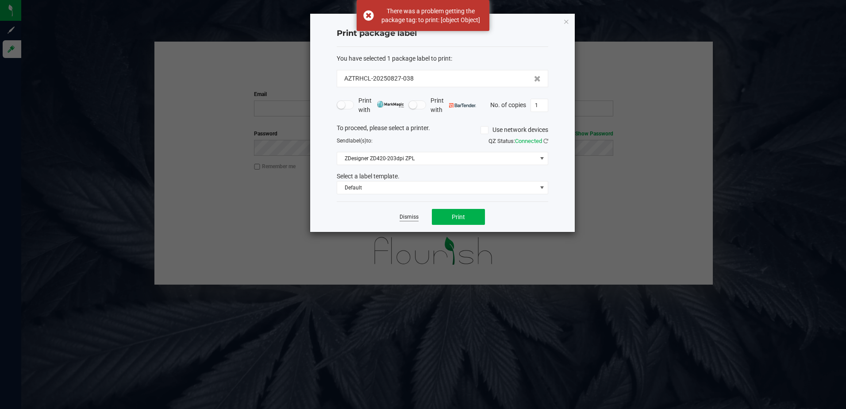
click at [405, 217] on link "Dismiss" at bounding box center [409, 217] width 19 height 8
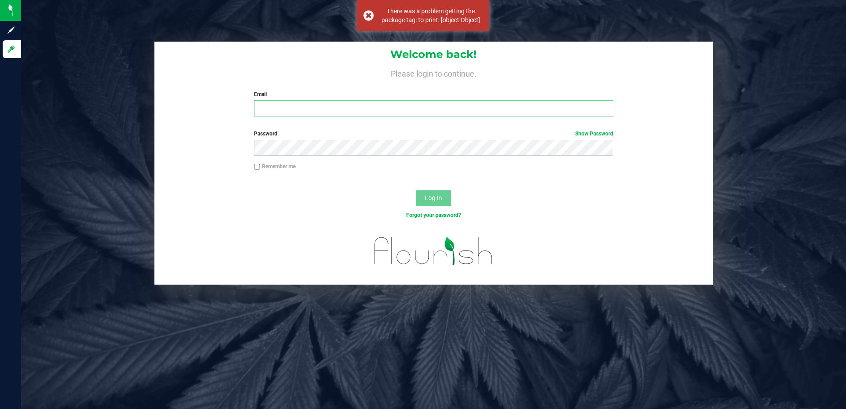
click at [292, 103] on input "Email" at bounding box center [433, 108] width 359 height 16
drag, startPoint x: 287, startPoint y: 209, endPoint x: 288, endPoint y: 192, distance: 17.3
click at [287, 209] on div "Log In" at bounding box center [433, 201] width 559 height 30
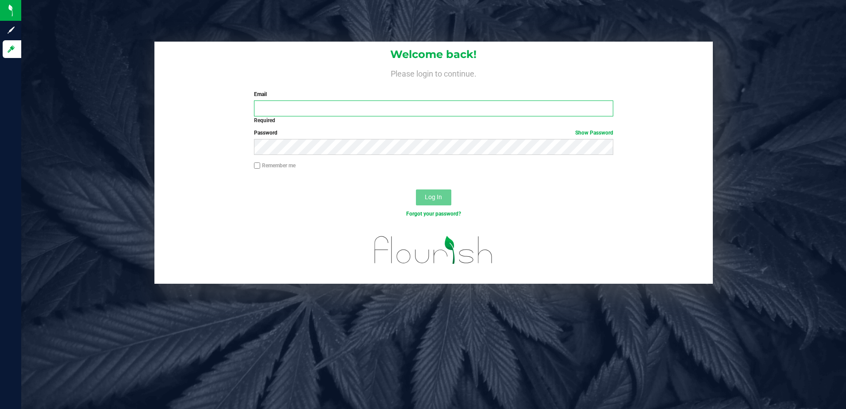
click at [292, 103] on input "Email" at bounding box center [433, 108] width 359 height 16
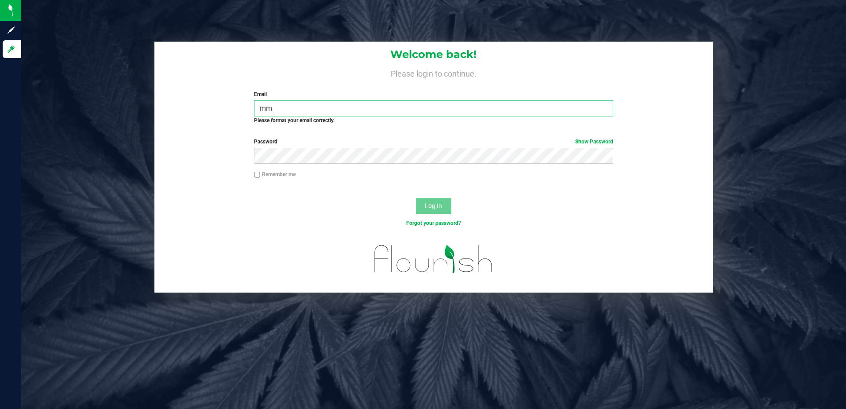
type input "[EMAIL_ADDRESS][DOMAIN_NAME]"
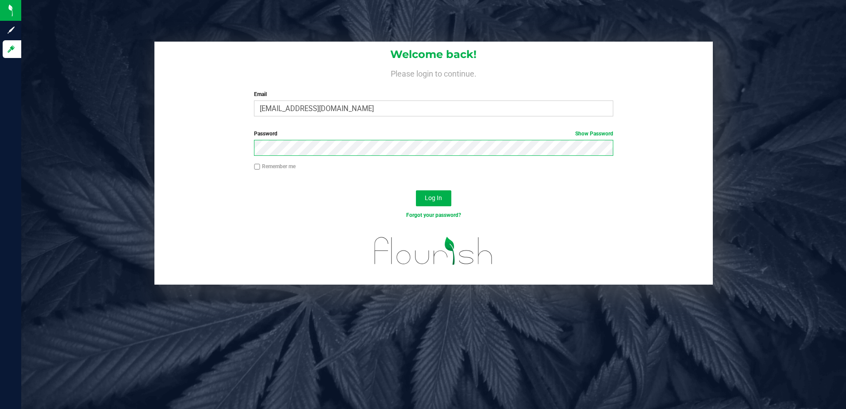
click at [416, 190] on button "Log In" at bounding box center [433, 198] width 35 height 16
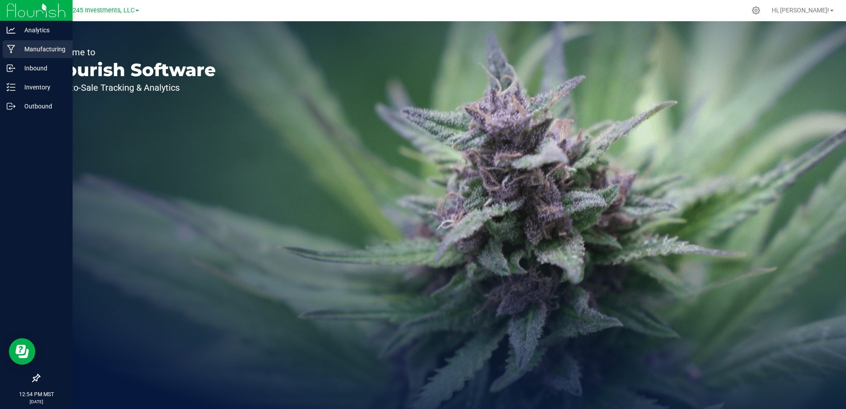
drag, startPoint x: 30, startPoint y: 47, endPoint x: 32, endPoint y: 57, distance: 9.9
click at [30, 47] on p "Manufacturing" at bounding box center [41, 49] width 53 height 11
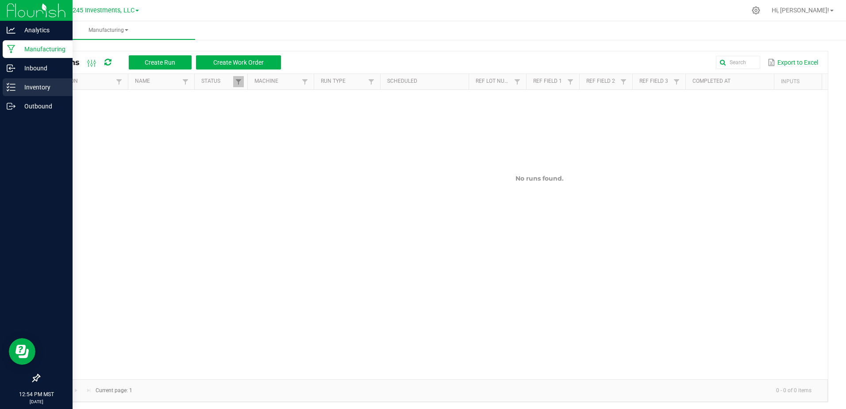
click at [31, 93] on div "Inventory" at bounding box center [38, 87] width 70 height 18
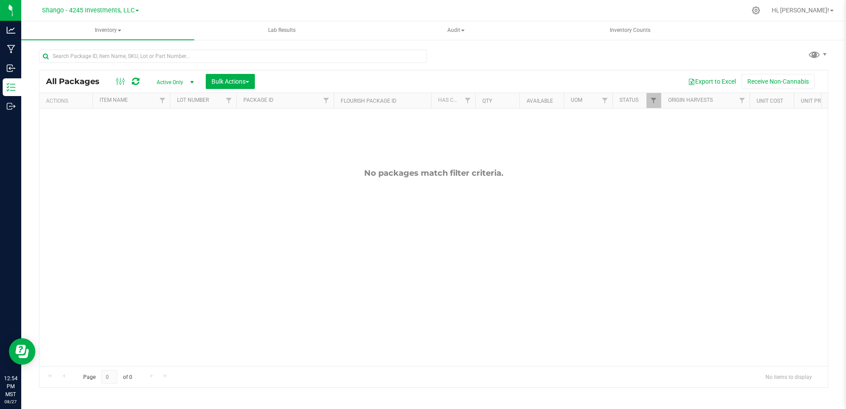
click at [88, 2] on div "Shango - 4245 Investments, LLC" at bounding box center [92, 10] width 133 height 17
click at [92, 8] on span "Shango - 4245 Investments, LLC" at bounding box center [88, 11] width 92 height 8
click at [137, 35] on link "DXR FINANCE 4 LLC dba True Harvest (Total Health and Wellness)" at bounding box center [90, 31] width 129 height 12
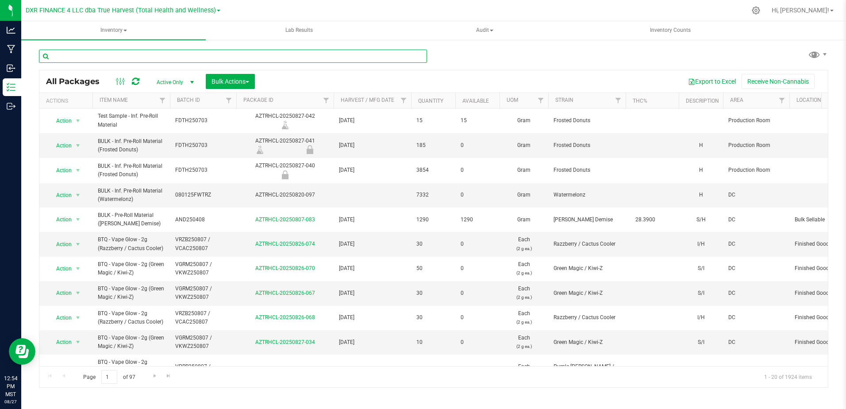
paste input "BATH250611"
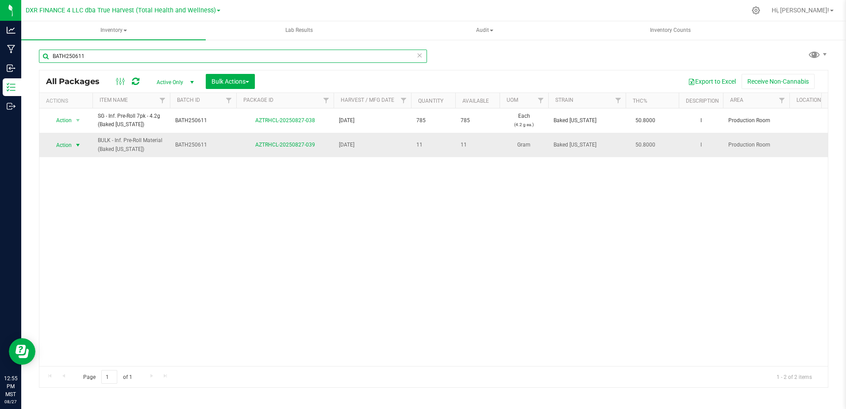
type input "BATH250611"
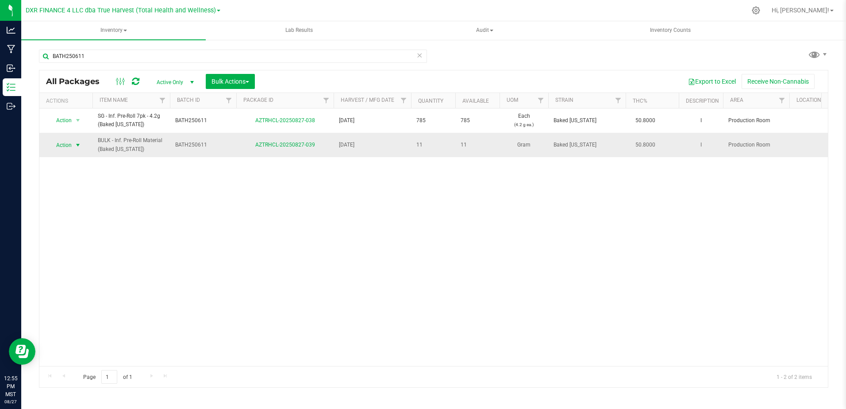
click at [77, 145] on span "select" at bounding box center [77, 145] width 7 height 7
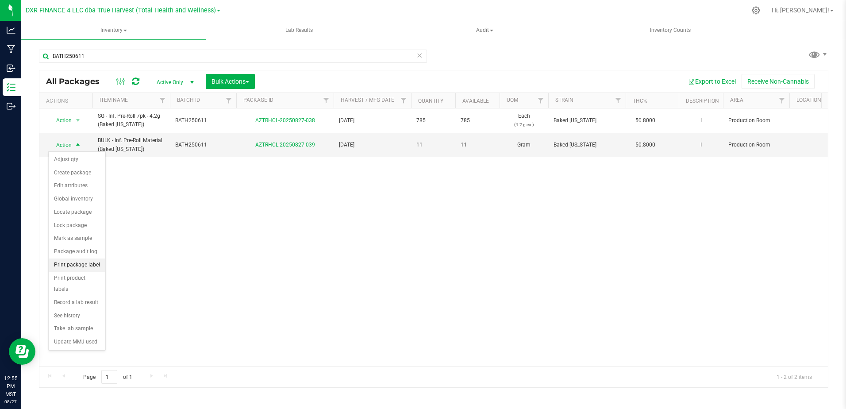
click at [92, 267] on li "Print package label" at bounding box center [77, 264] width 57 height 13
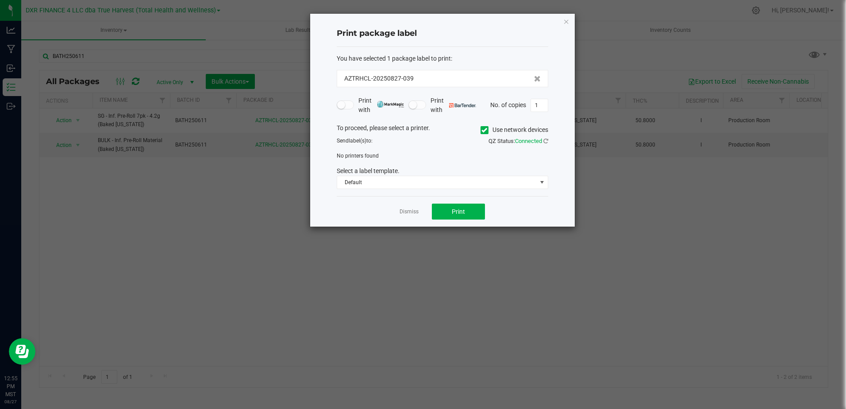
click at [483, 130] on icon at bounding box center [484, 130] width 6 height 0
click at [0, 0] on input "Use network devices" at bounding box center [0, 0] width 0 height 0
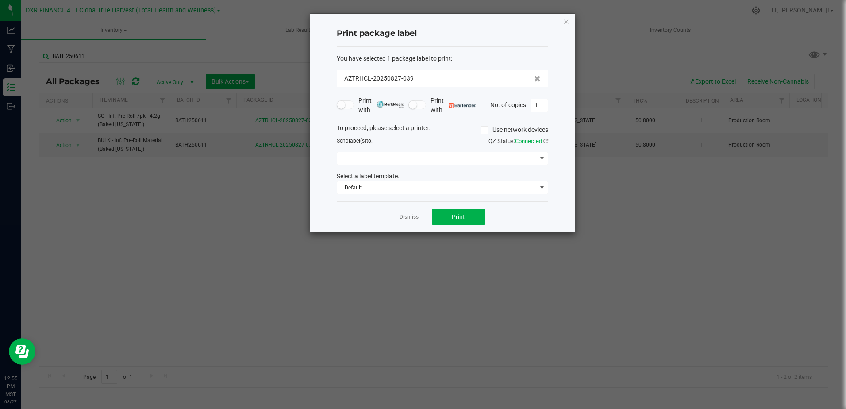
click at [402, 166] on div "To proceed, please select a printer. Use network devices Send label(s) to: QZ S…" at bounding box center [442, 158] width 211 height 71
click at [405, 161] on span at bounding box center [437, 158] width 200 height 12
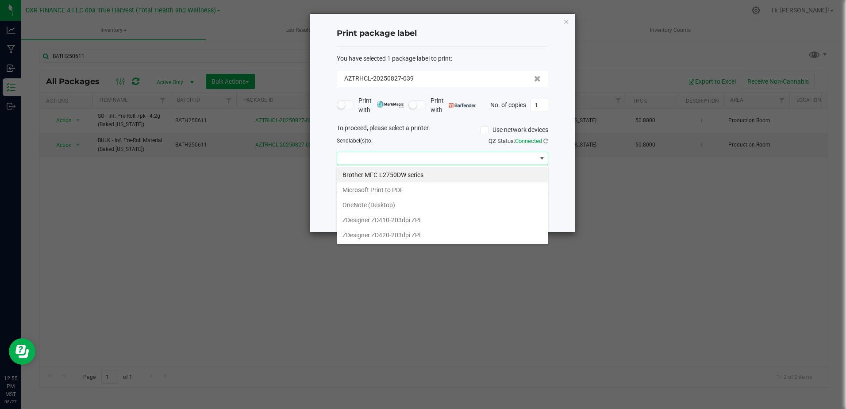
scroll to position [13, 211]
click at [498, 349] on ngb-modal-window "Print package label You have selected 1 package label to print : AZTRHCL-202508…" at bounding box center [426, 204] width 853 height 409
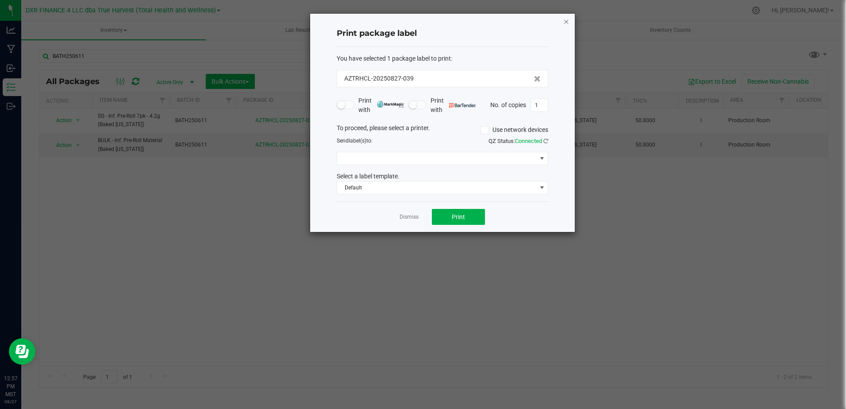
click at [568, 22] on icon "button" at bounding box center [566, 21] width 6 height 11
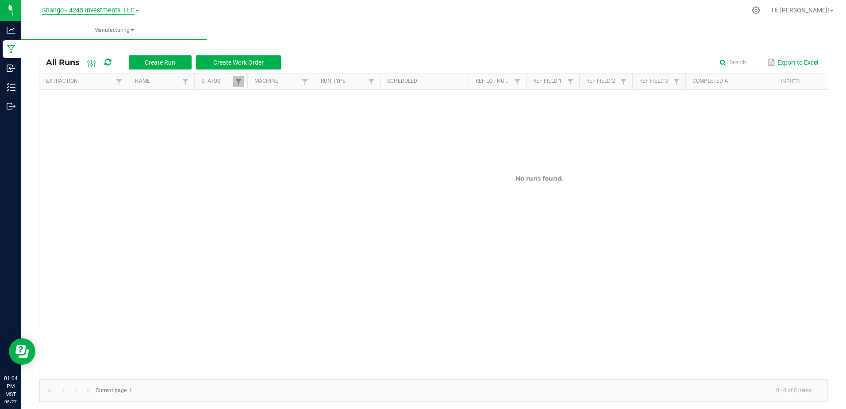
click at [133, 8] on span "Shango - 4245 Investments, LLC" at bounding box center [88, 11] width 92 height 8
click at [120, 32] on link "DXR FINANCE 4 LLC dba True Harvest (Total Health and Wellness)" at bounding box center [90, 31] width 129 height 12
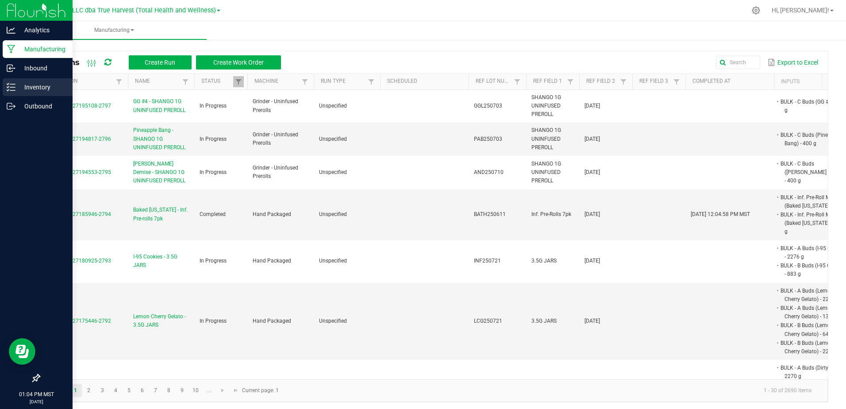
drag, startPoint x: 9, startPoint y: 85, endPoint x: 18, endPoint y: 86, distance: 8.4
click at [9, 85] on icon at bounding box center [11, 87] width 9 height 9
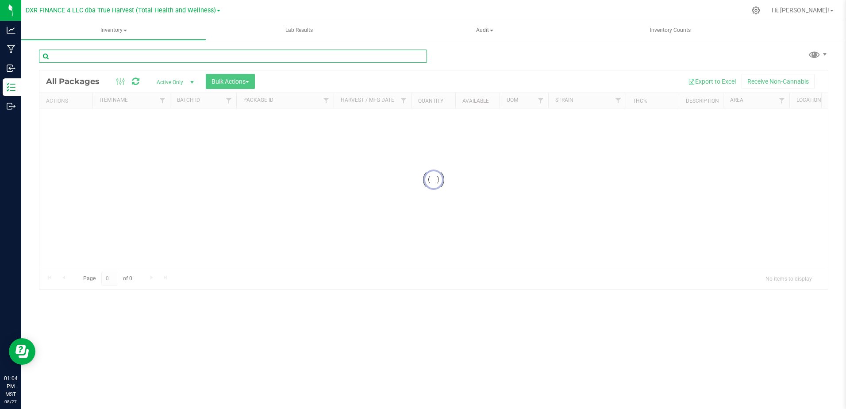
click at [87, 54] on input "text" at bounding box center [233, 56] width 388 height 13
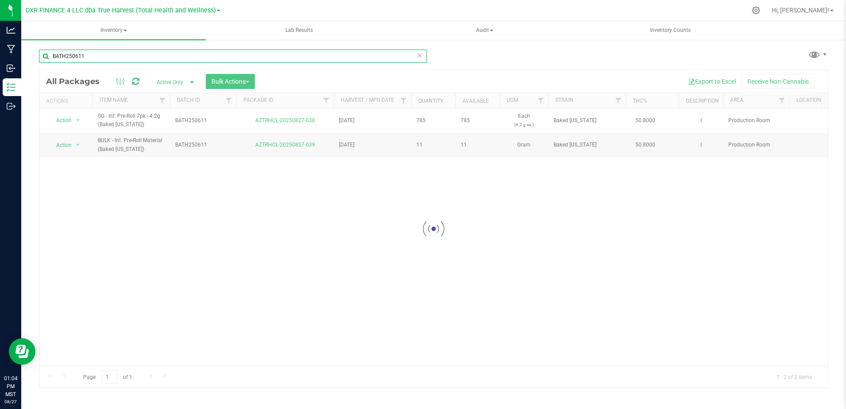
type input "BATH250611"
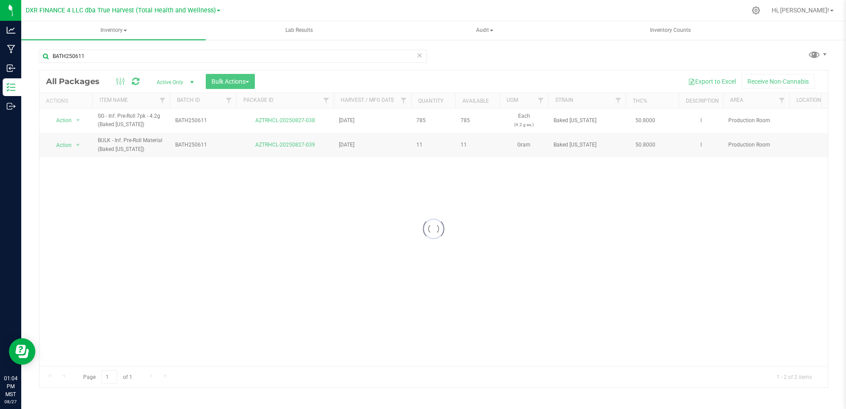
click at [78, 145] on div at bounding box center [433, 228] width 788 height 317
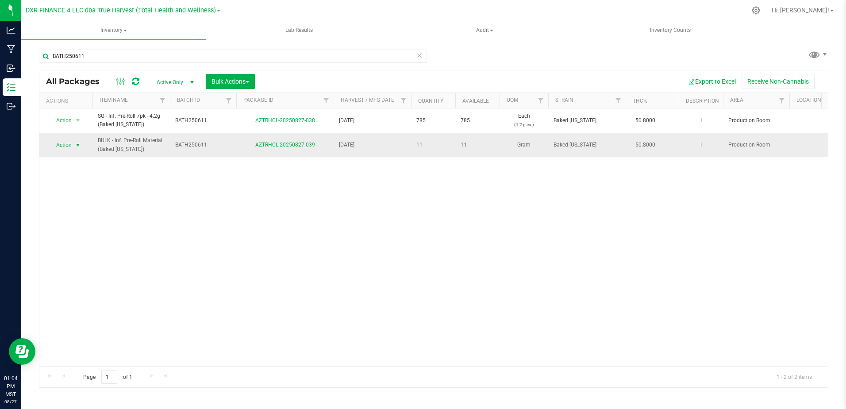
click at [78, 145] on span "select" at bounding box center [77, 145] width 7 height 7
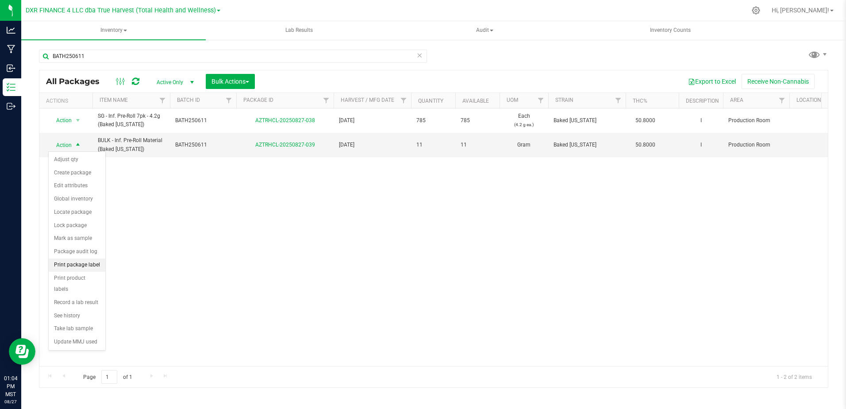
click at [85, 263] on li "Print package label" at bounding box center [77, 264] width 57 height 13
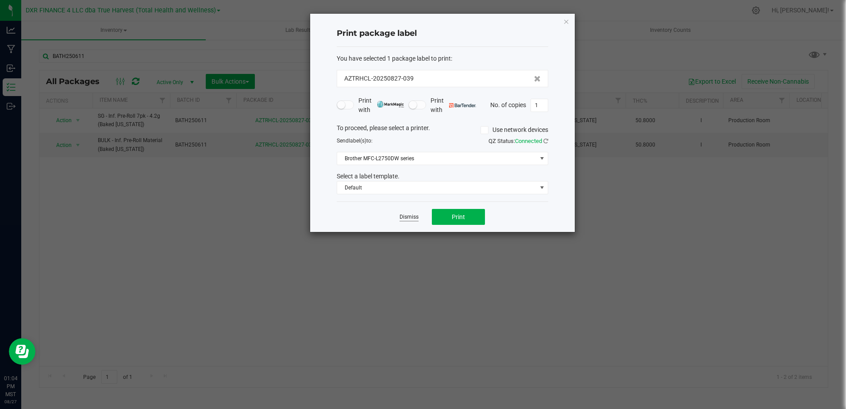
click at [415, 220] on link "Dismiss" at bounding box center [409, 217] width 19 height 8
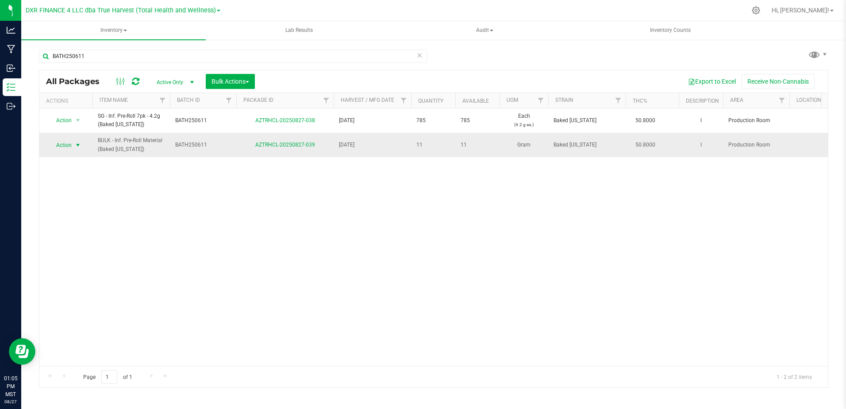
click at [80, 146] on span "select" at bounding box center [77, 145] width 7 height 7
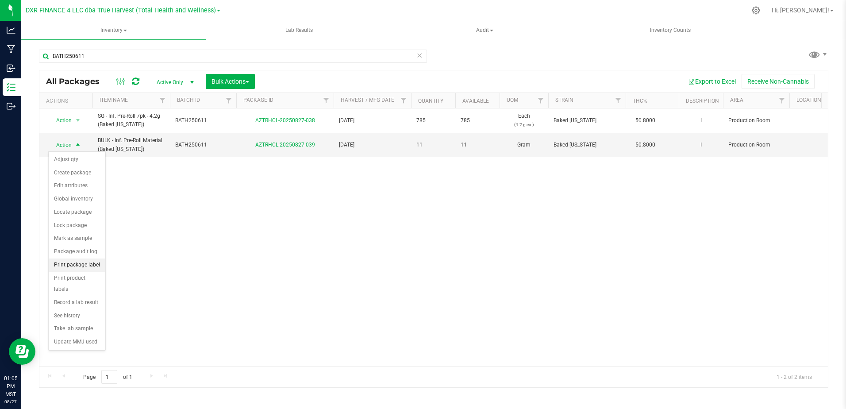
click at [83, 265] on li "Print package label" at bounding box center [77, 264] width 57 height 13
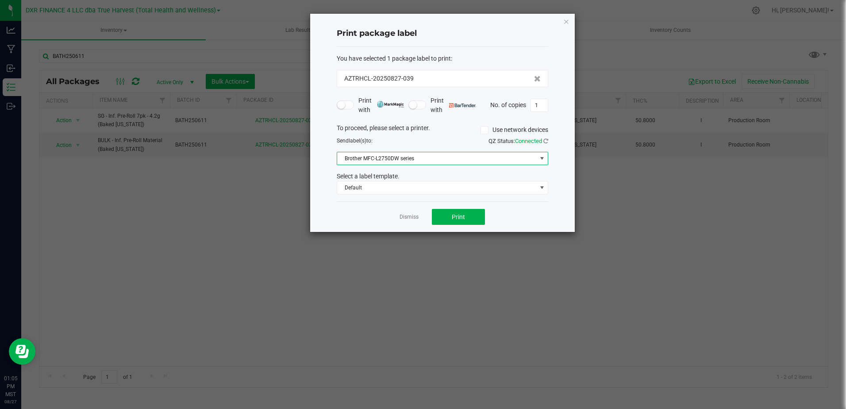
click at [416, 160] on span "Brother MFC-L2750DW series" at bounding box center [437, 158] width 200 height 12
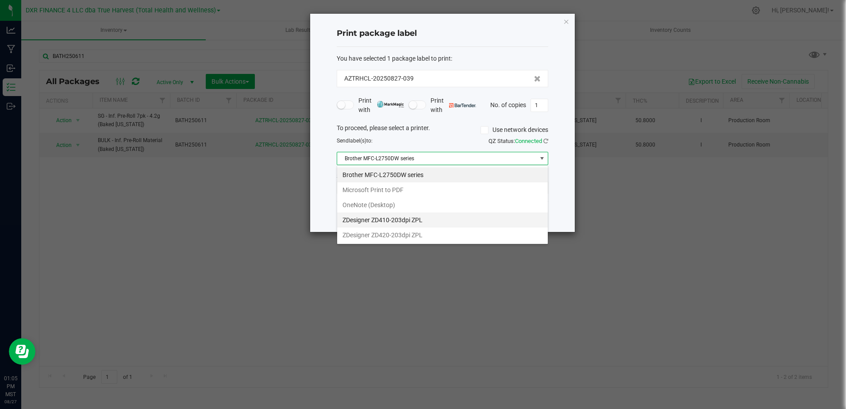
scroll to position [13, 211]
click at [398, 223] on ZPL "ZDesigner ZD410-203dpi ZPL" at bounding box center [442, 219] width 211 height 15
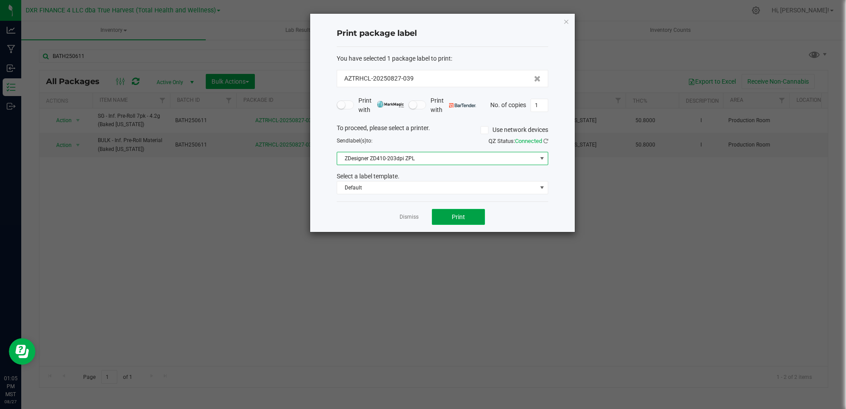
click at [432, 218] on button "Print" at bounding box center [458, 217] width 53 height 16
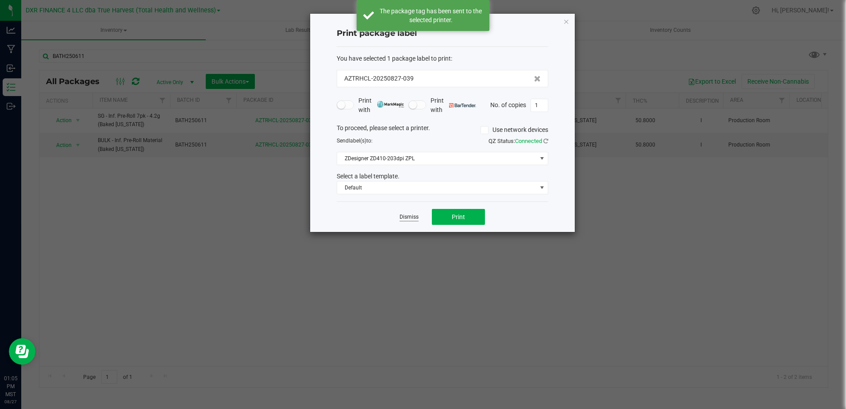
click at [410, 218] on link "Dismiss" at bounding box center [409, 217] width 19 height 8
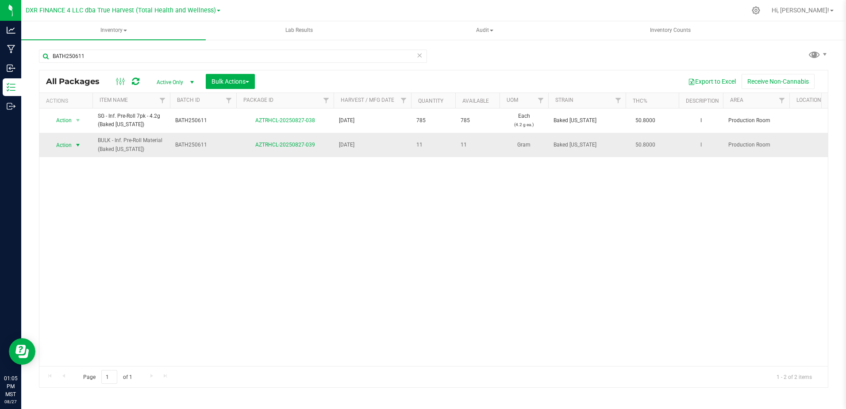
click at [73, 146] on span "Action" at bounding box center [65, 145] width 35 height 12
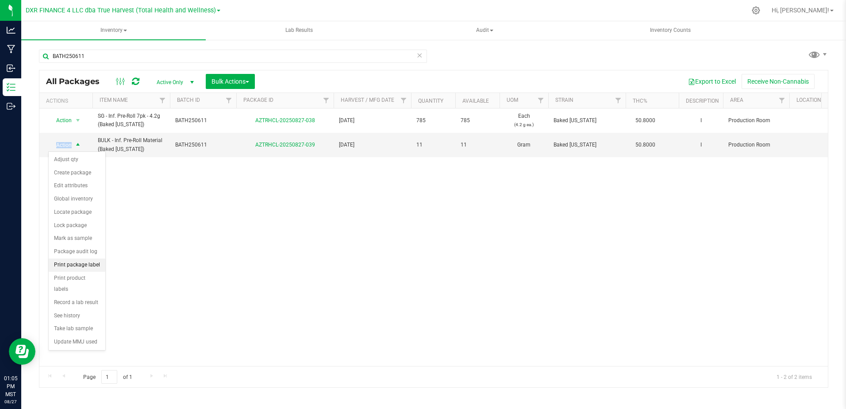
click at [91, 264] on li "Print package label" at bounding box center [77, 264] width 57 height 13
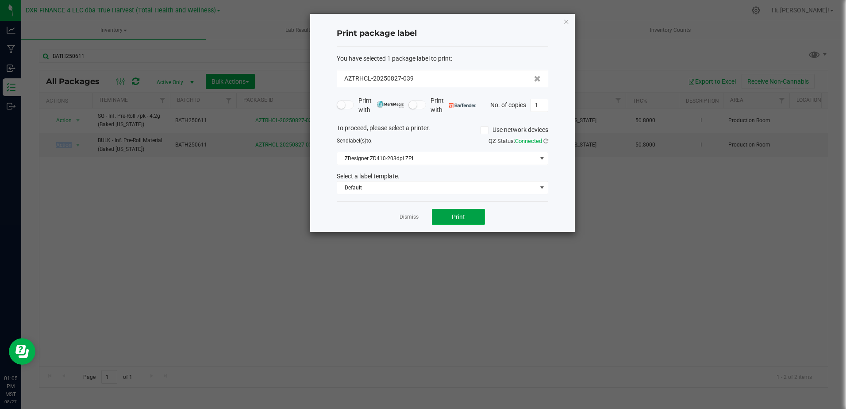
click at [466, 217] on button "Print" at bounding box center [458, 217] width 53 height 16
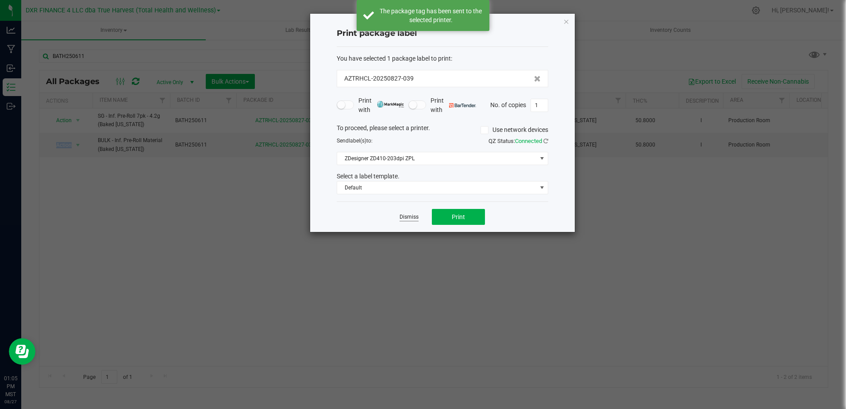
click at [416, 217] on link "Dismiss" at bounding box center [409, 217] width 19 height 8
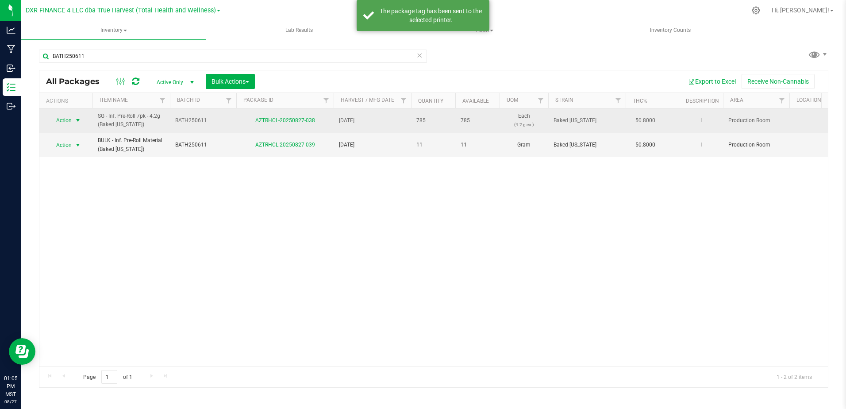
drag, startPoint x: 78, startPoint y: 114, endPoint x: 76, endPoint y: 118, distance: 4.8
click at [78, 114] on td "Action Action Adjust qty Create package Edit attributes Global inventory Locate…" at bounding box center [65, 120] width 53 height 24
click at [76, 118] on span "select" at bounding box center [77, 120] width 7 height 7
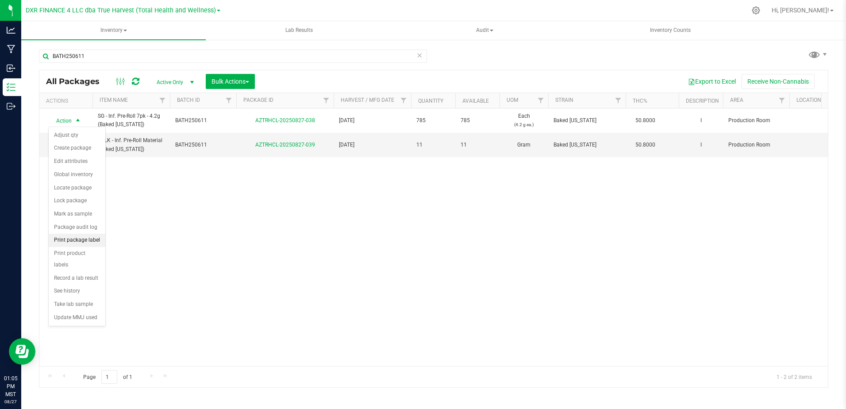
click at [95, 245] on li "Print package label" at bounding box center [77, 240] width 57 height 13
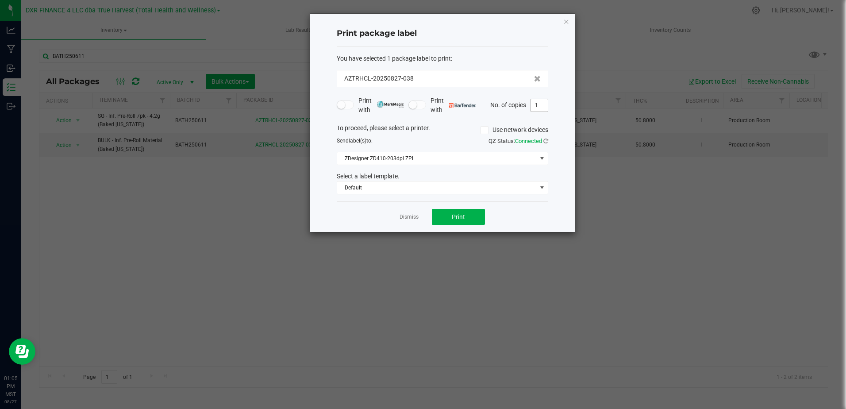
click at [536, 103] on input "1" at bounding box center [539, 105] width 17 height 12
type input "80"
click at [460, 227] on div "Dismiss Print" at bounding box center [442, 216] width 211 height 31
click at [464, 220] on button "Print" at bounding box center [458, 217] width 53 height 16
click at [403, 219] on link "Dismiss" at bounding box center [409, 217] width 19 height 8
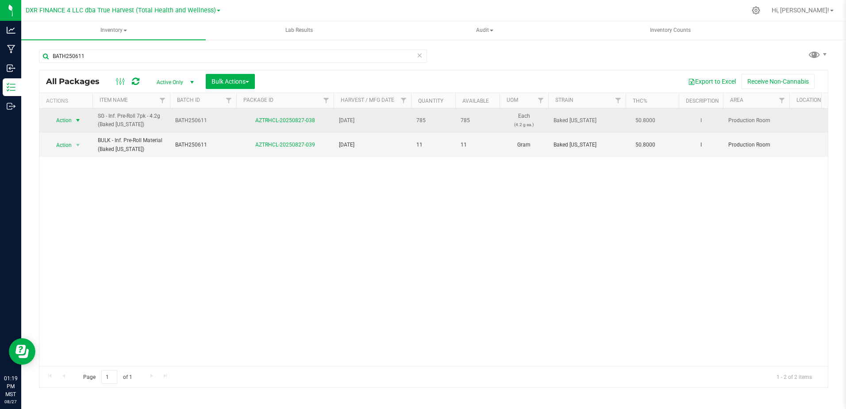
click at [80, 122] on span "select" at bounding box center [77, 120] width 7 height 7
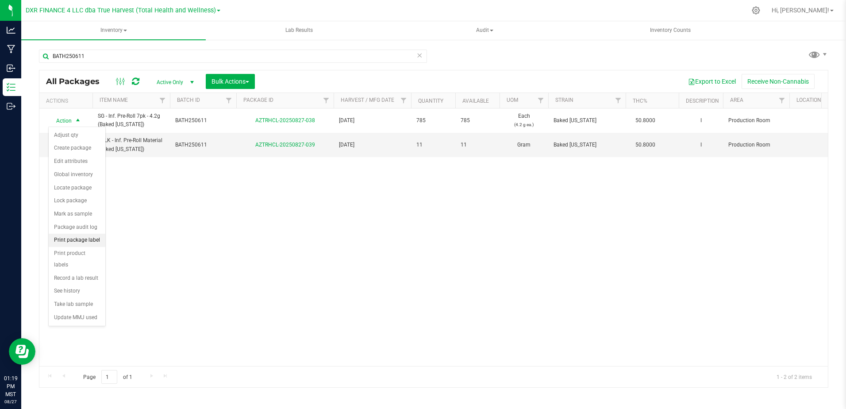
click at [90, 242] on li "Print package label" at bounding box center [77, 240] width 57 height 13
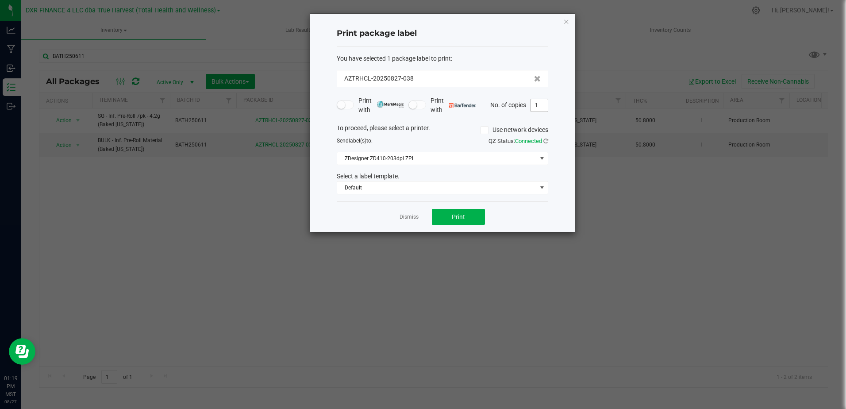
click at [537, 108] on input "1" at bounding box center [539, 105] width 17 height 12
type input "3"
click at [453, 216] on span "Print" at bounding box center [458, 216] width 13 height 7
click at [412, 221] on div "Dismiss Print" at bounding box center [442, 216] width 211 height 31
click at [411, 219] on link "Dismiss" at bounding box center [409, 217] width 19 height 8
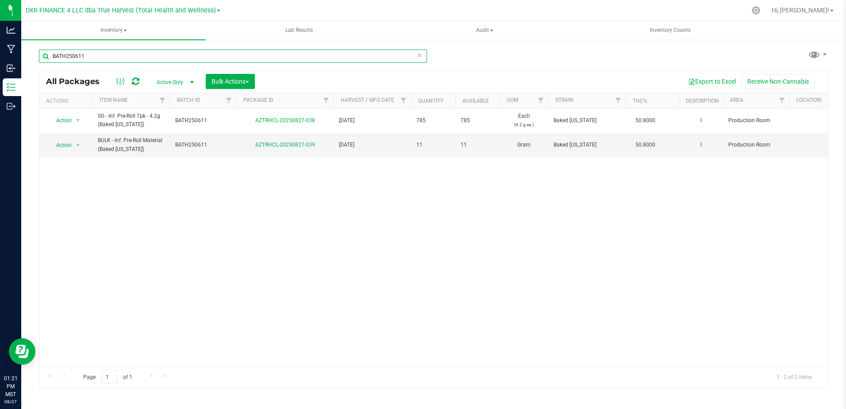
drag, startPoint x: 99, startPoint y: 57, endPoint x: 31, endPoint y: 55, distance: 68.6
click at [31, 55] on div "BATH250611 All Packages Active Only Active Only Lab Samples Locked All Bulk Act…" at bounding box center [433, 174] width 825 height 270
paste input "FDTH250703"
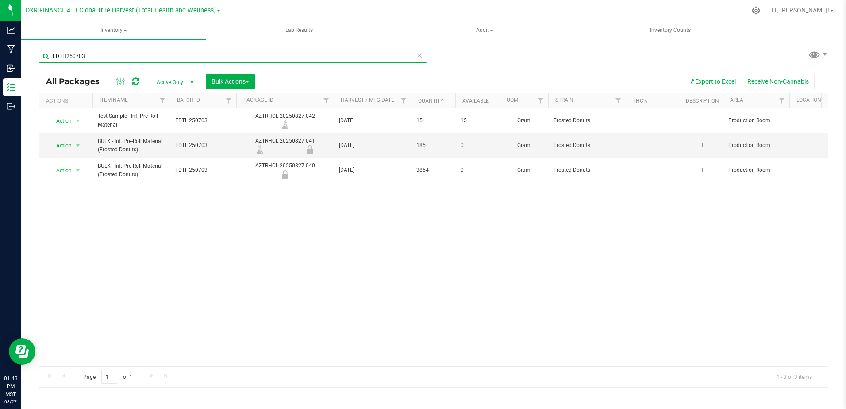
drag, startPoint x: 99, startPoint y: 58, endPoint x: 31, endPoint y: 56, distance: 67.7
click at [31, 56] on div "FDTH250703 All Packages Active Only Active Only Lab Samples Locked All Bulk Act…" at bounding box center [433, 174] width 825 height 270
paste input "RD250703"
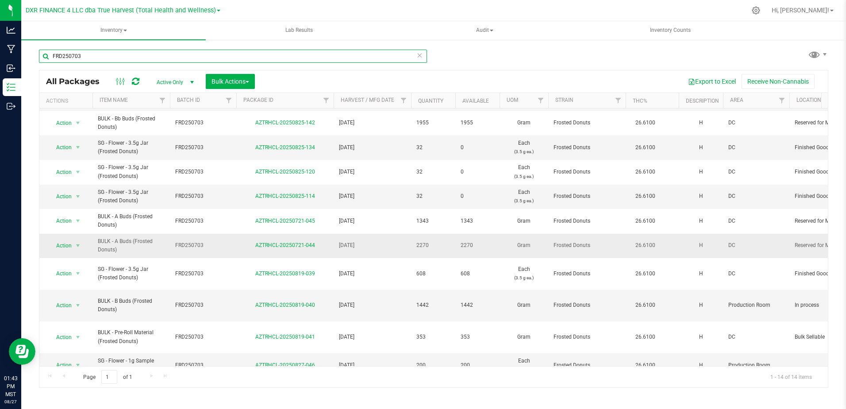
scroll to position [113, 0]
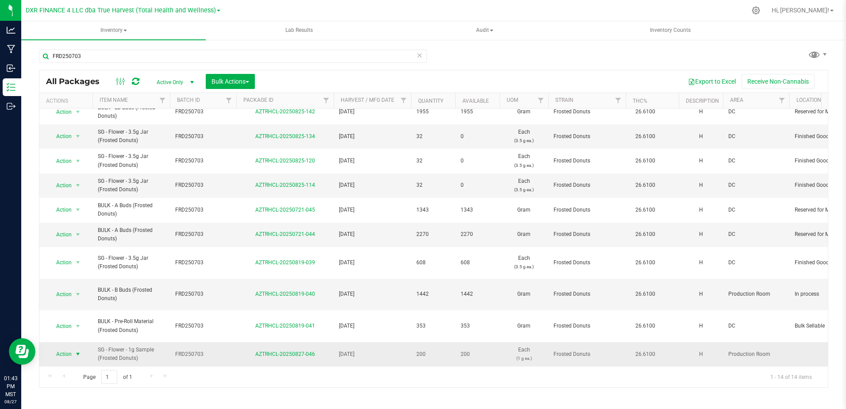
click at [78, 350] on span "select" at bounding box center [77, 353] width 7 height 7
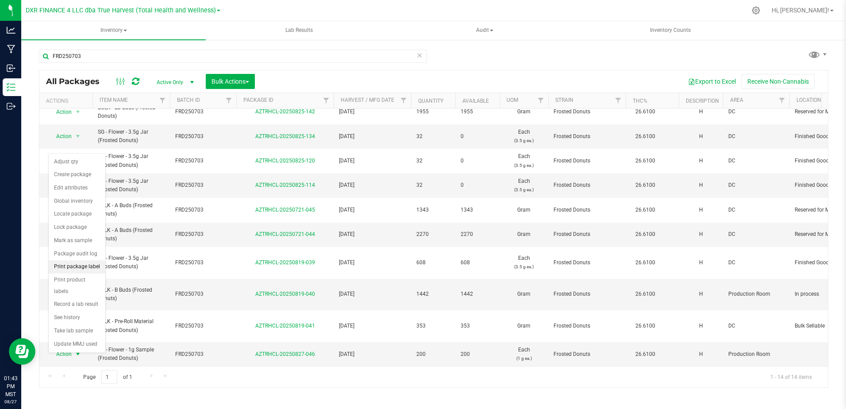
click at [88, 266] on li "Print package label" at bounding box center [77, 266] width 57 height 13
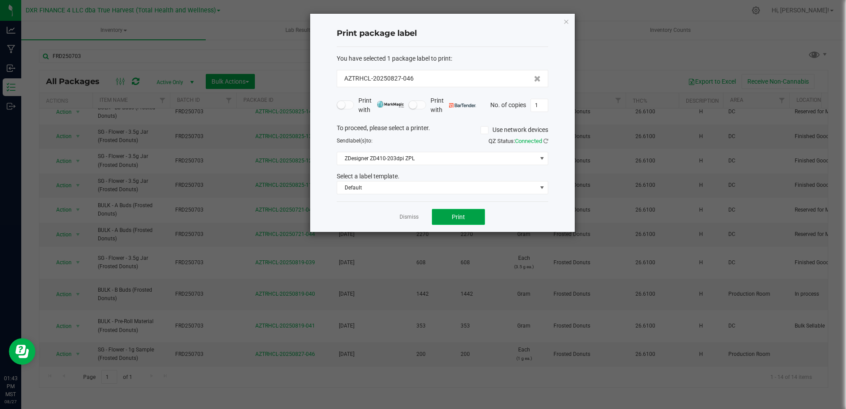
click at [449, 215] on button "Print" at bounding box center [458, 217] width 53 height 16
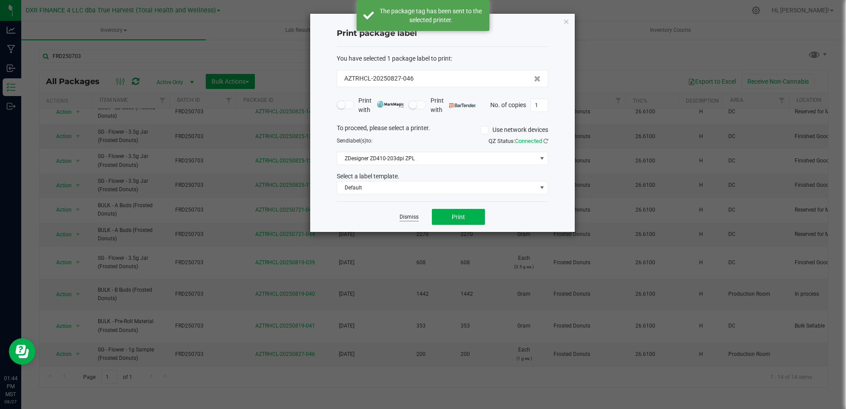
click at [407, 219] on link "Dismiss" at bounding box center [409, 217] width 19 height 8
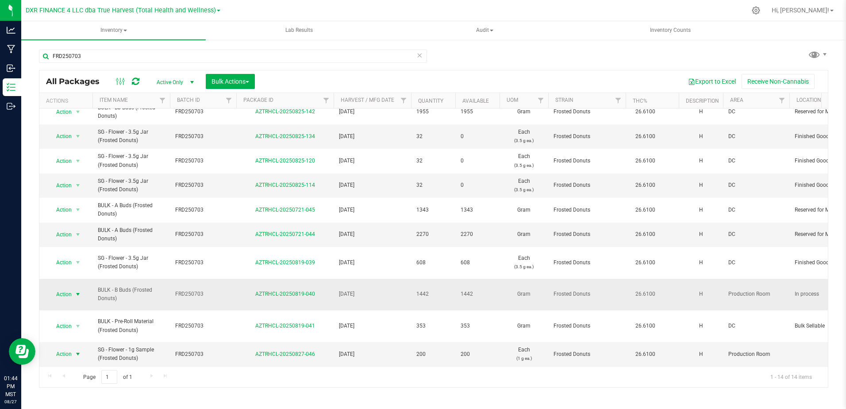
click at [77, 291] on span "select" at bounding box center [77, 294] width 7 height 7
click at [84, 207] on li "Print package label" at bounding box center [77, 206] width 57 height 13
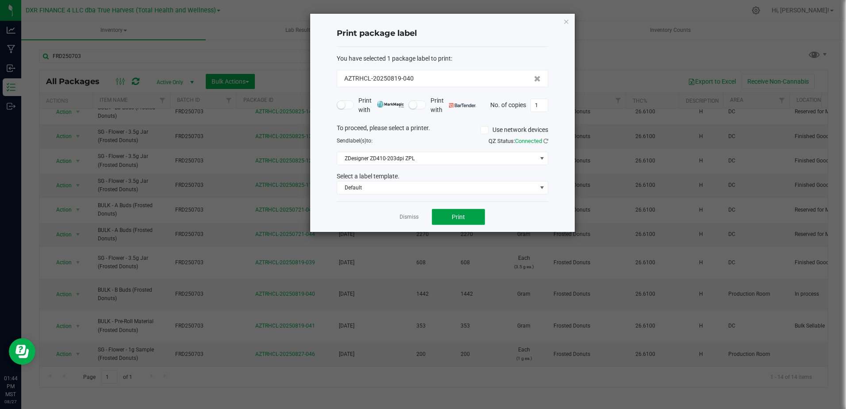
click at [439, 213] on button "Print" at bounding box center [458, 217] width 53 height 16
click at [408, 215] on link "Dismiss" at bounding box center [409, 217] width 19 height 8
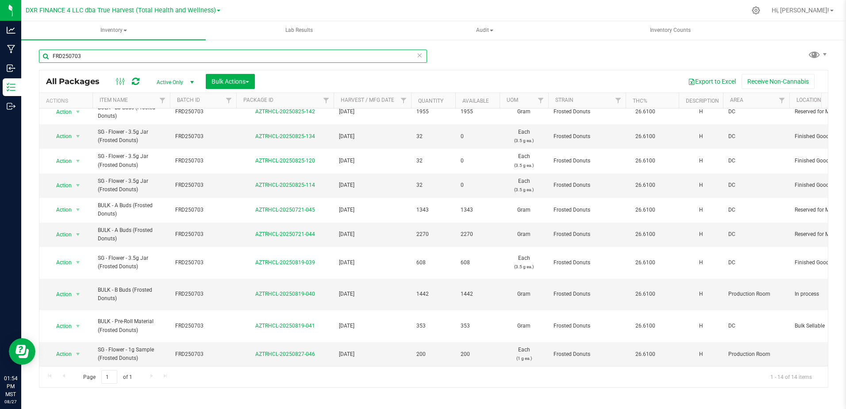
drag, startPoint x: 133, startPoint y: 57, endPoint x: 56, endPoint y: 56, distance: 77.0
click at [43, 60] on input "FRD250703" at bounding box center [233, 56] width 388 height 13
paste input "KMN250508"
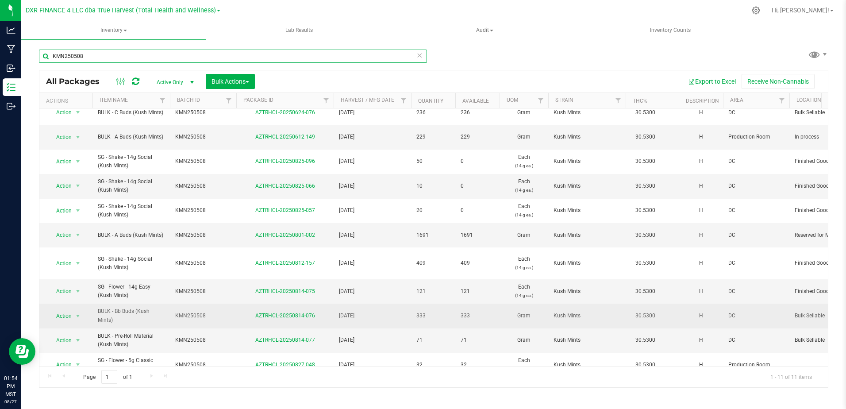
scroll to position [16, 0]
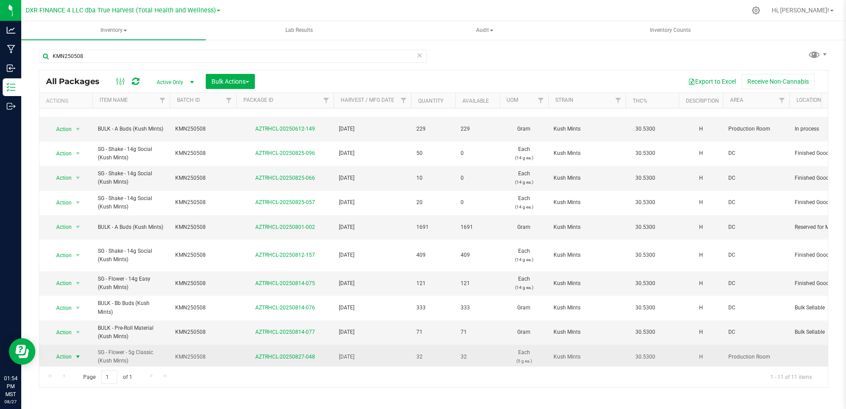
click at [77, 353] on span "select" at bounding box center [77, 356] width 7 height 7
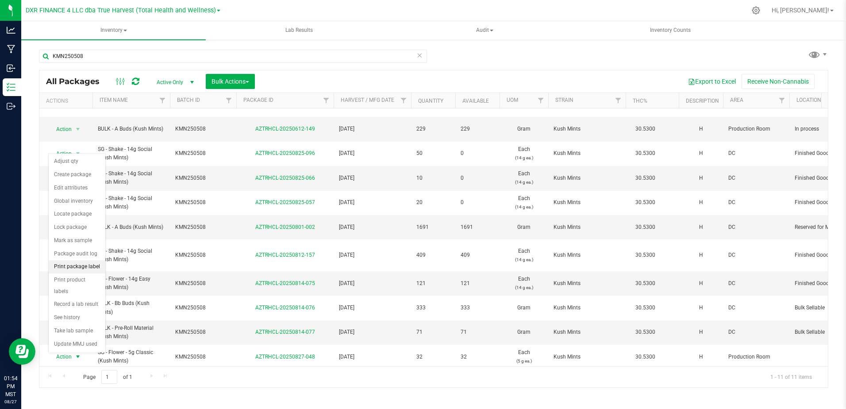
click at [93, 269] on li "Print package label" at bounding box center [77, 266] width 57 height 13
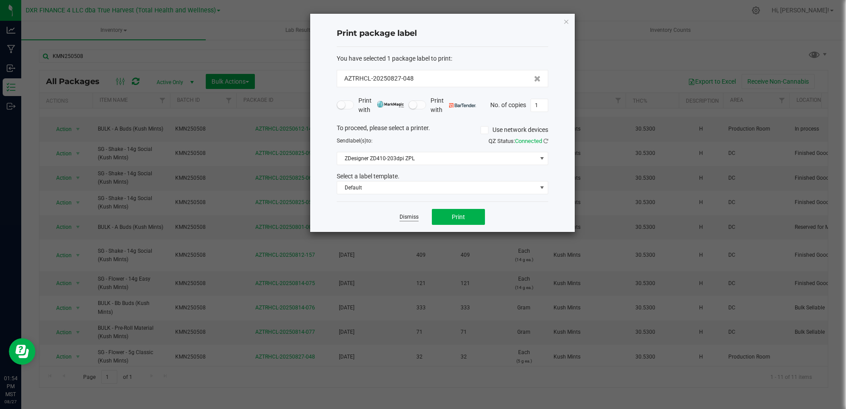
click at [406, 216] on link "Dismiss" at bounding box center [409, 217] width 19 height 8
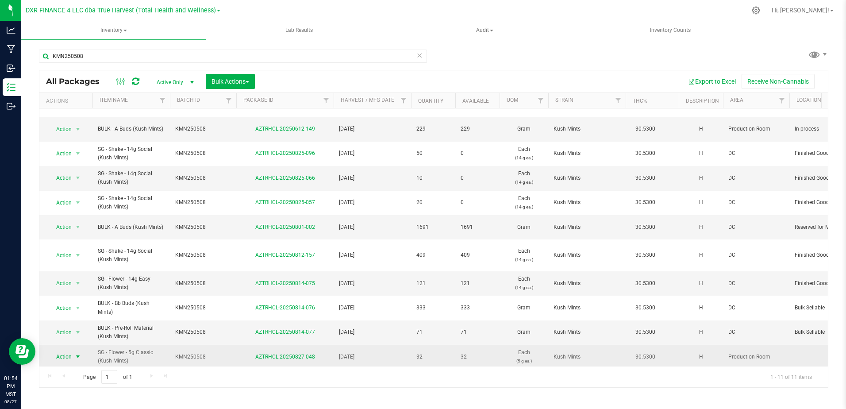
click at [78, 353] on span "select" at bounding box center [77, 356] width 7 height 7
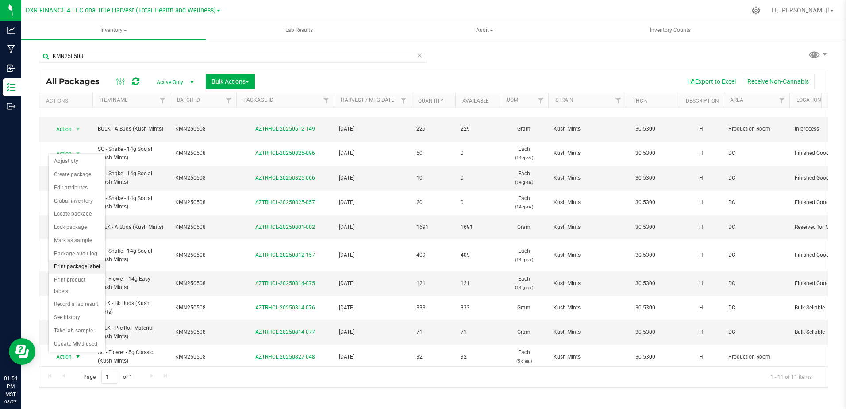
click at [89, 265] on li "Print package label" at bounding box center [77, 266] width 57 height 13
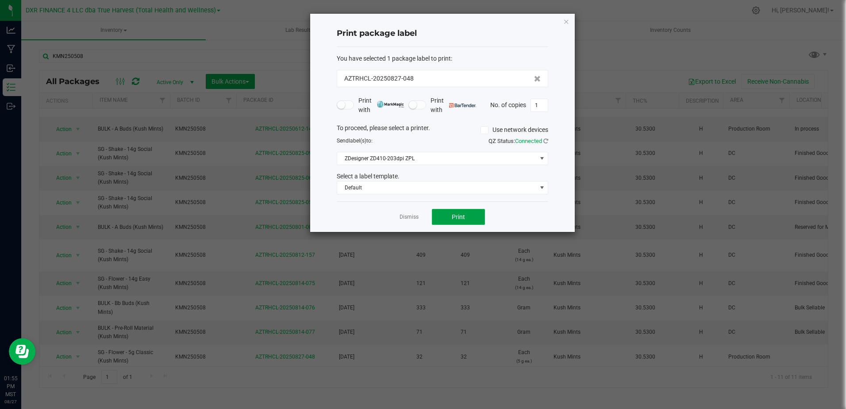
click at [436, 210] on button "Print" at bounding box center [458, 217] width 53 height 16
click at [417, 215] on link "Dismiss" at bounding box center [409, 217] width 19 height 8
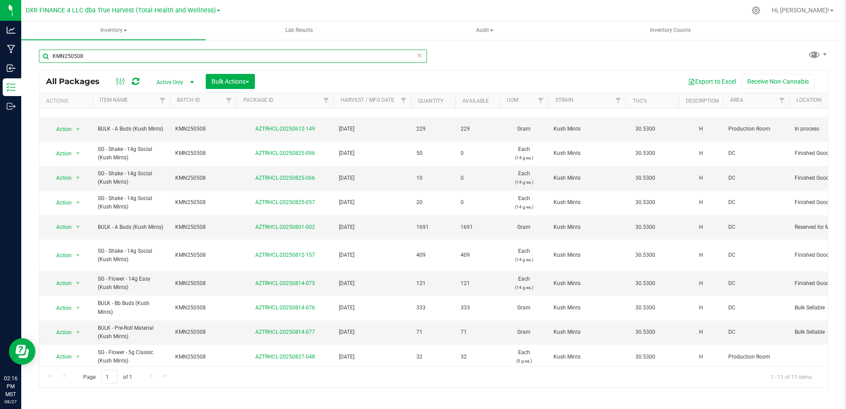
drag, startPoint x: 107, startPoint y: 57, endPoint x: 43, endPoint y: 58, distance: 63.7
click at [43, 58] on input "KMN250508" at bounding box center [233, 56] width 388 height 13
paste input "GLB250519"
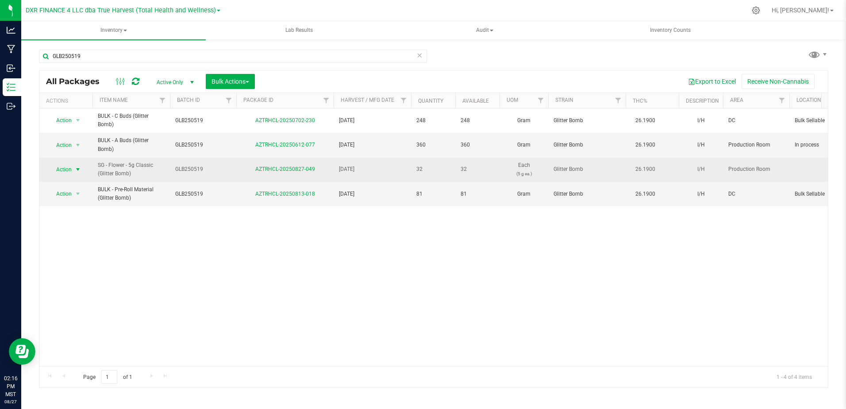
click at [73, 169] on span "select" at bounding box center [78, 169] width 11 height 12
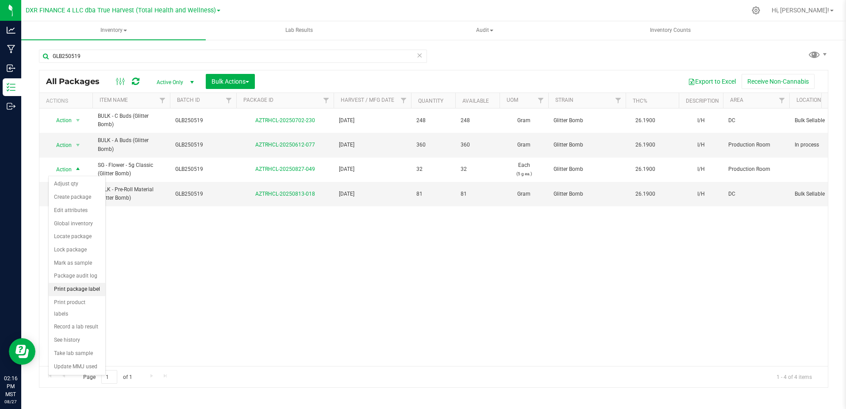
click at [88, 292] on li "Print package label" at bounding box center [77, 289] width 57 height 13
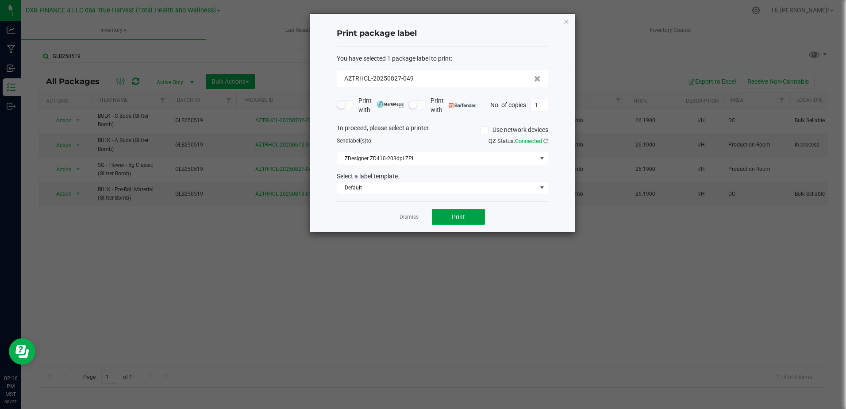
click at [450, 215] on button "Print" at bounding box center [458, 217] width 53 height 16
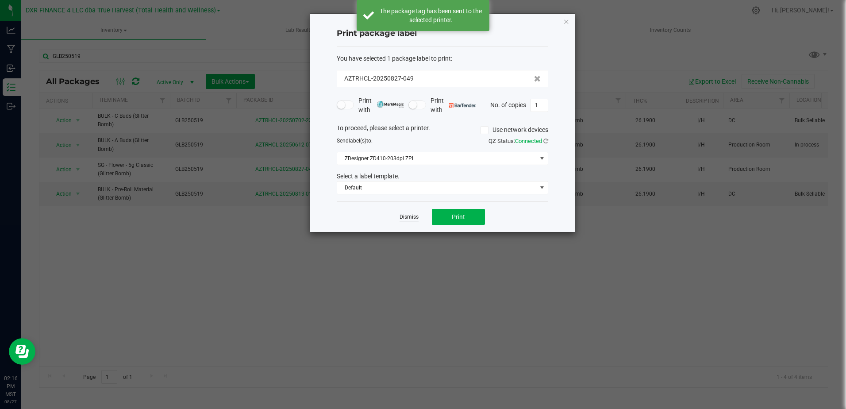
click at [406, 219] on link "Dismiss" at bounding box center [409, 217] width 19 height 8
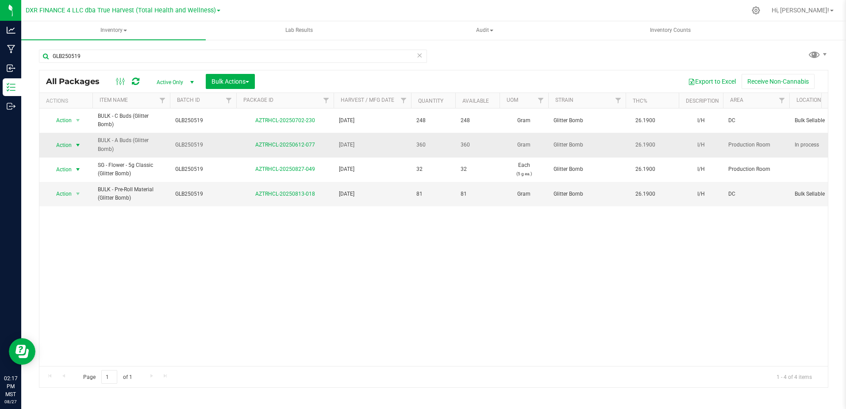
click at [75, 146] on span "select" at bounding box center [77, 145] width 7 height 7
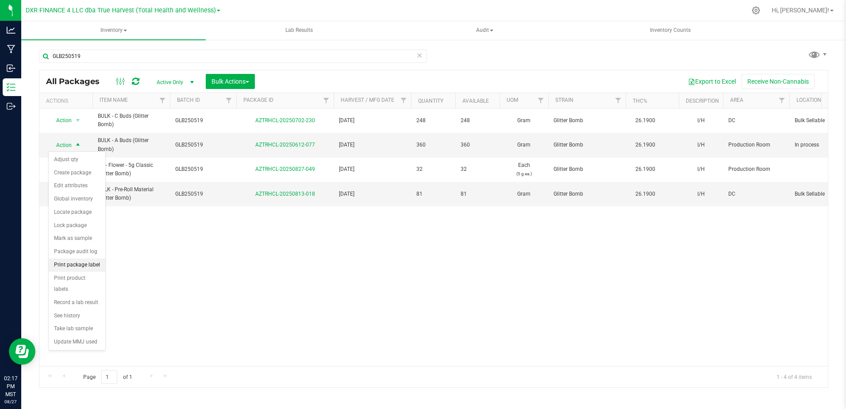
click at [88, 265] on li "Print package label" at bounding box center [77, 264] width 57 height 13
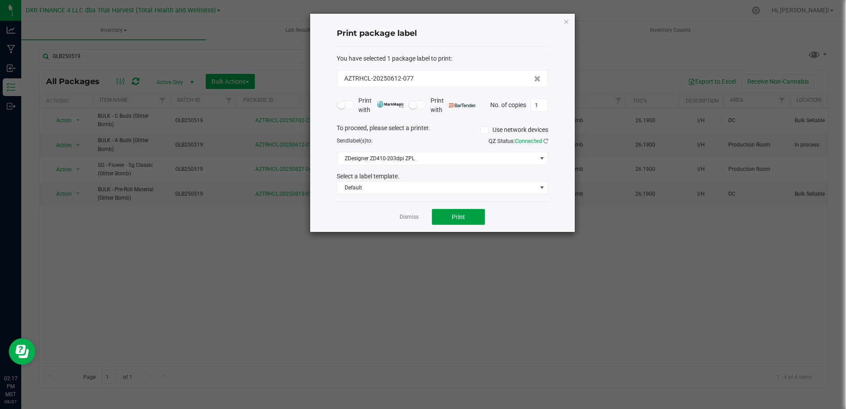
click at [441, 215] on button "Print" at bounding box center [458, 217] width 53 height 16
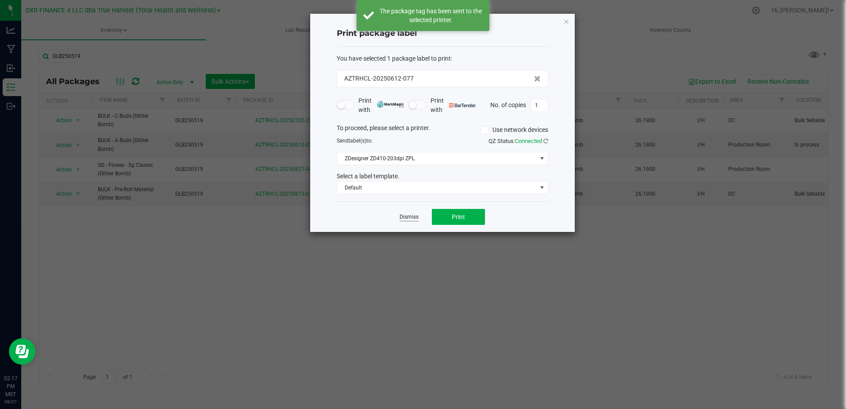
click at [407, 218] on link "Dismiss" at bounding box center [409, 217] width 19 height 8
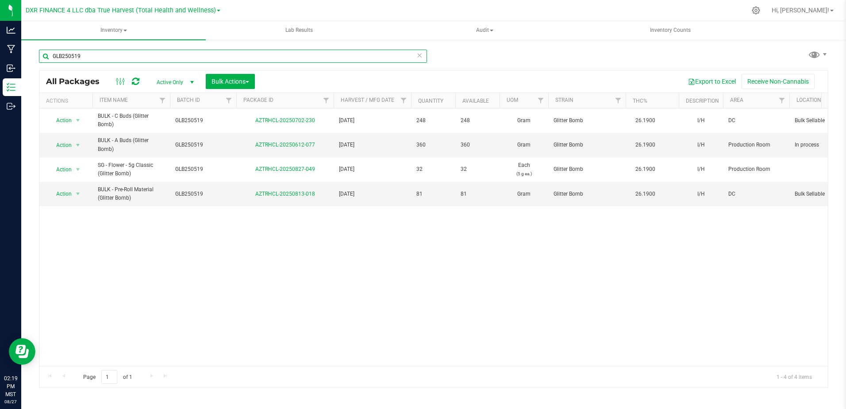
drag, startPoint x: 128, startPoint y: 51, endPoint x: 33, endPoint y: 55, distance: 94.7
click at [33, 55] on div "GLB250519 All Packages Active Only Active Only Lab Samples Locked All Bulk Acti…" at bounding box center [433, 174] width 825 height 270
paste input "WDP250501"
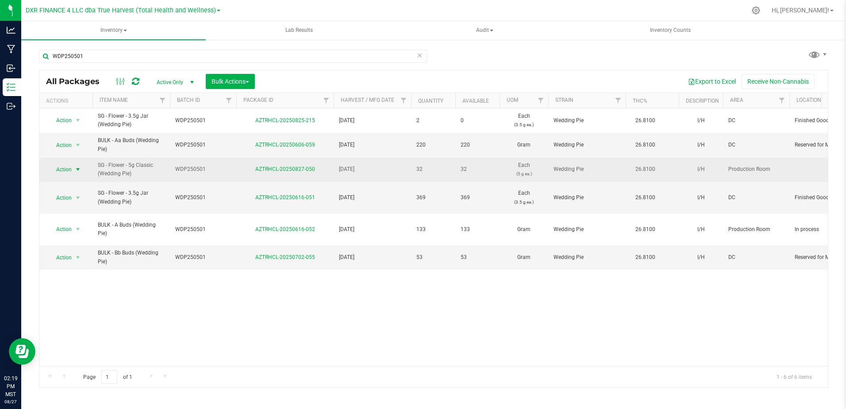
click at [78, 169] on span "select" at bounding box center [77, 169] width 7 height 7
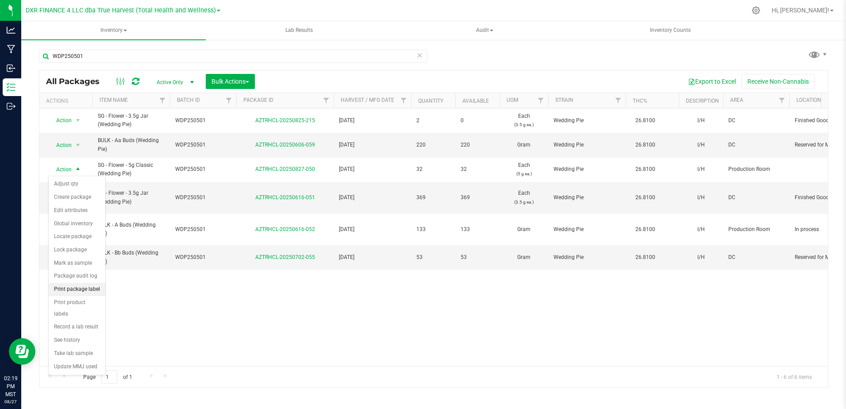
click at [83, 288] on li "Print package label" at bounding box center [77, 289] width 57 height 13
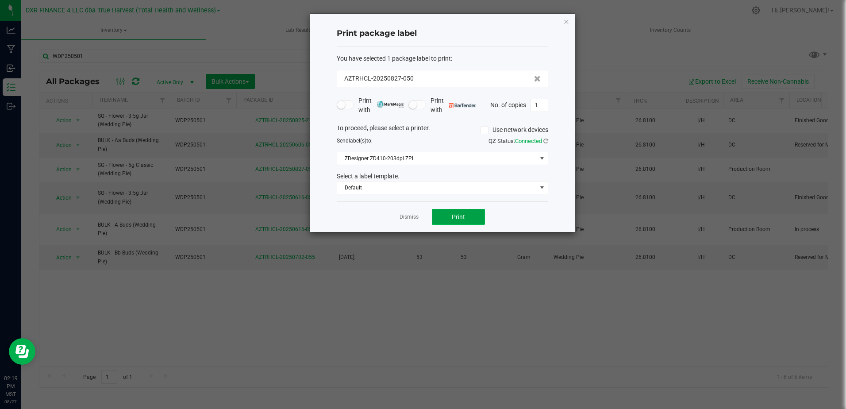
click at [450, 218] on button "Print" at bounding box center [458, 217] width 53 height 16
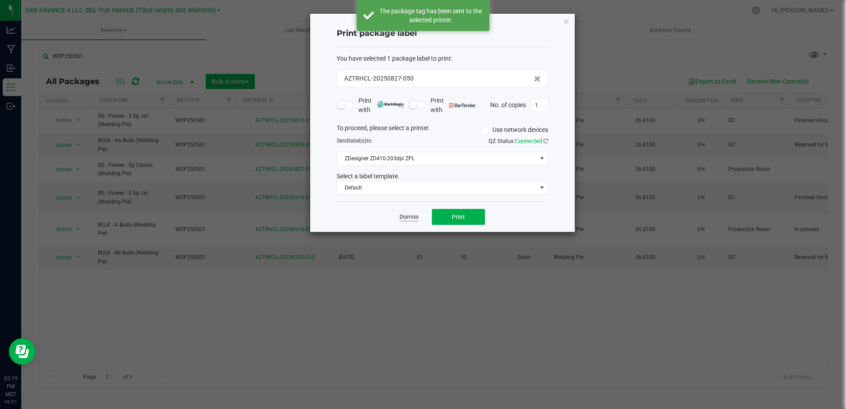
click at [413, 216] on link "Dismiss" at bounding box center [409, 217] width 19 height 8
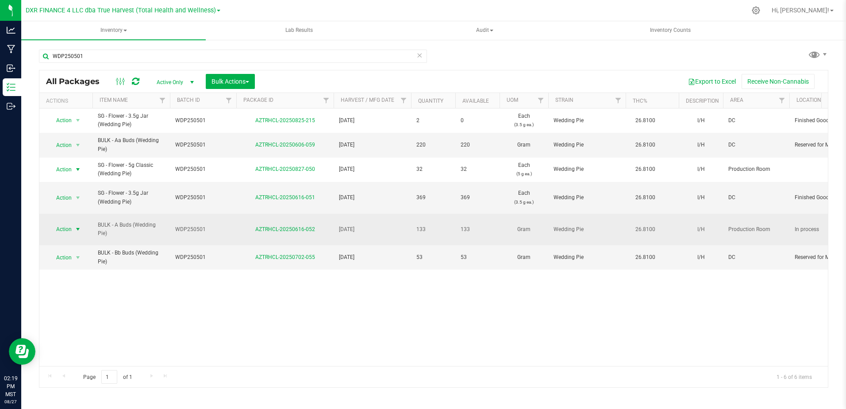
click at [75, 230] on span "select" at bounding box center [77, 229] width 7 height 7
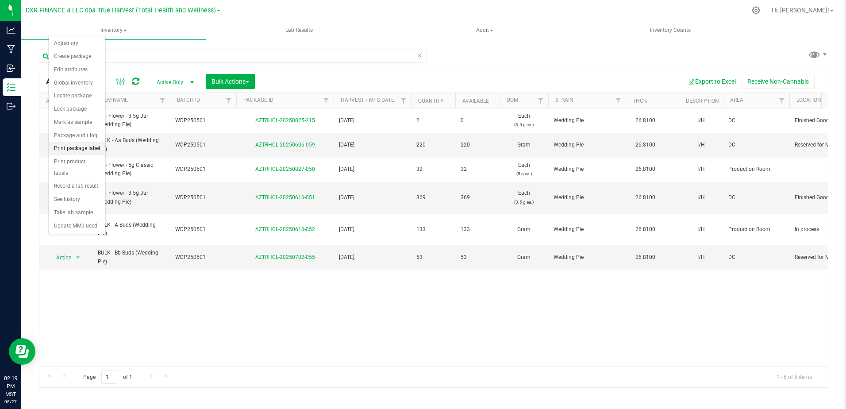
click at [83, 150] on li "Print package label" at bounding box center [77, 148] width 57 height 13
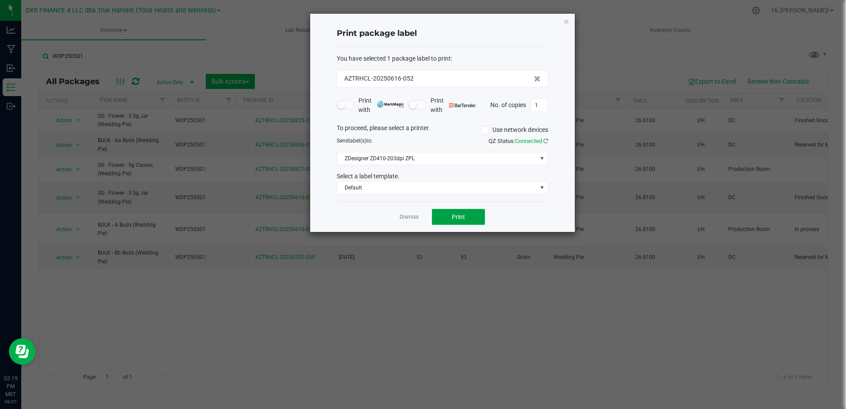
click at [449, 219] on button "Print" at bounding box center [458, 217] width 53 height 16
click at [410, 214] on link "Dismiss" at bounding box center [409, 217] width 19 height 8
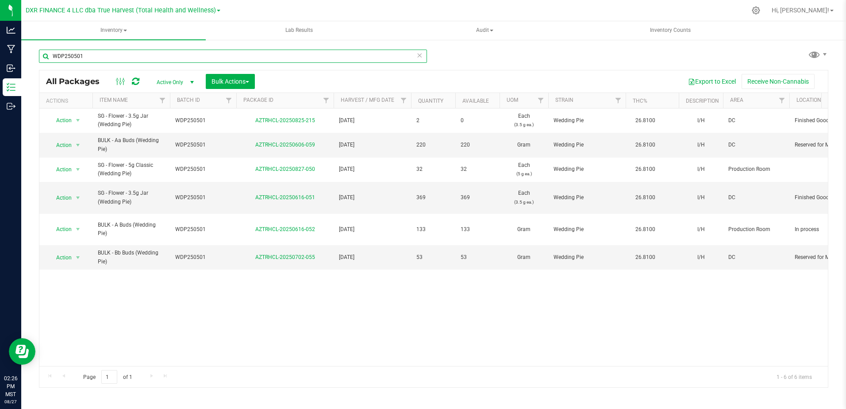
drag, startPoint x: 101, startPoint y: 56, endPoint x: 38, endPoint y: 56, distance: 63.3
click at [38, 56] on div "WDP250501 All Packages Active Only Active Only Lab Samples Locked All Bulk Acti…" at bounding box center [433, 174] width 825 height 270
paste input "LMTH250703"
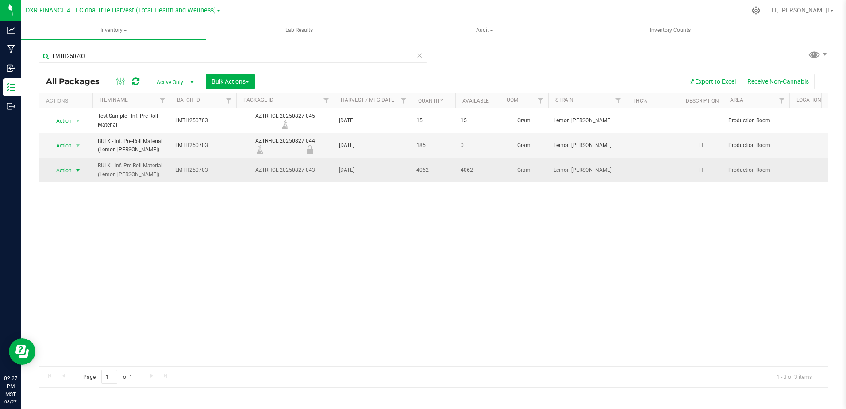
click at [74, 172] on span "select" at bounding box center [78, 170] width 11 height 12
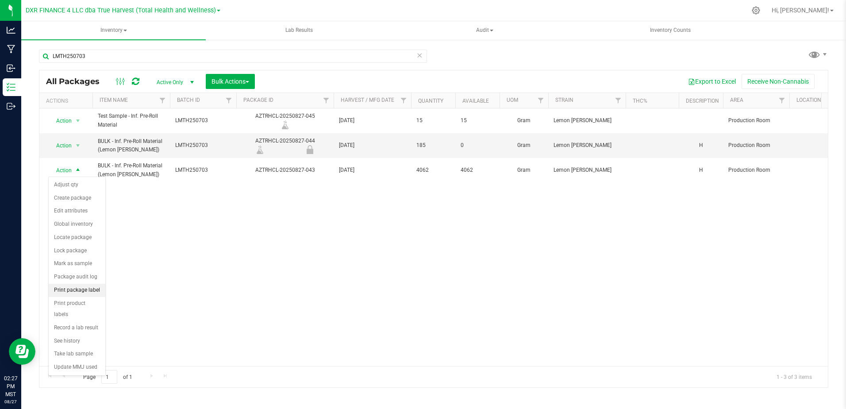
click at [87, 292] on li "Print package label" at bounding box center [77, 290] width 57 height 13
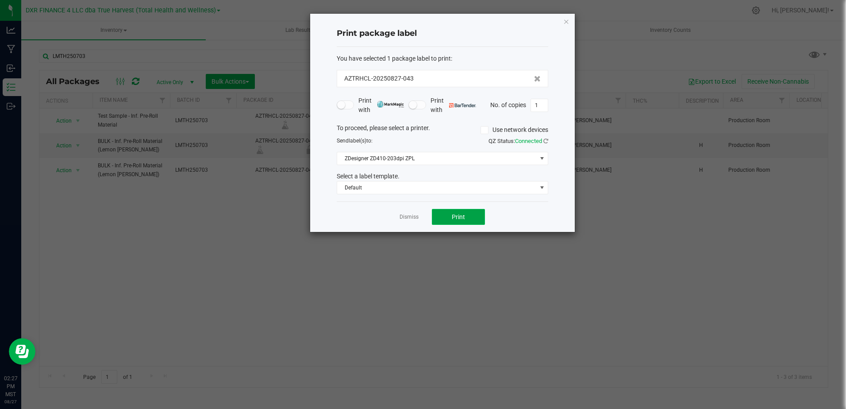
click at [437, 215] on button "Print" at bounding box center [458, 217] width 53 height 16
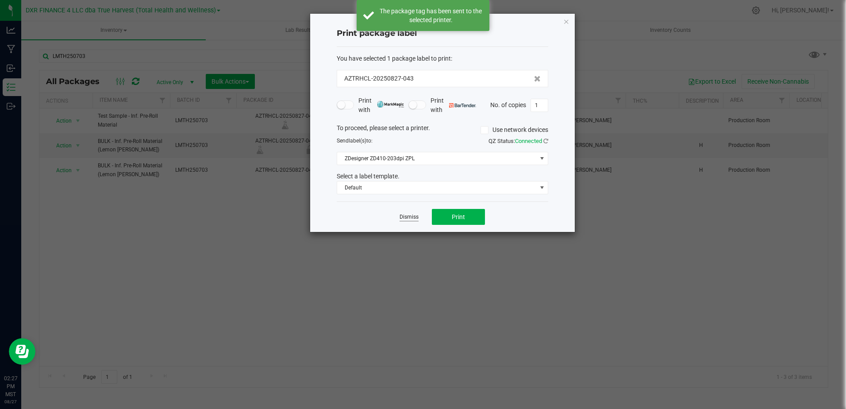
click at [410, 215] on link "Dismiss" at bounding box center [409, 217] width 19 height 8
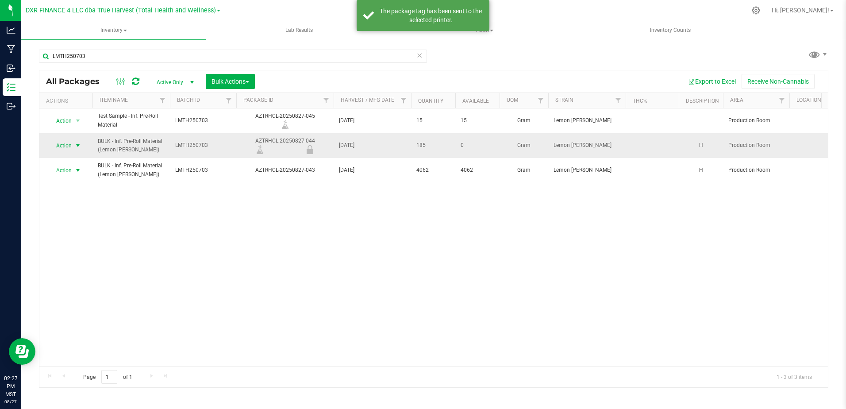
click at [79, 146] on span "select" at bounding box center [77, 145] width 7 height 7
click at [90, 215] on li "Print package label" at bounding box center [77, 212] width 57 height 13
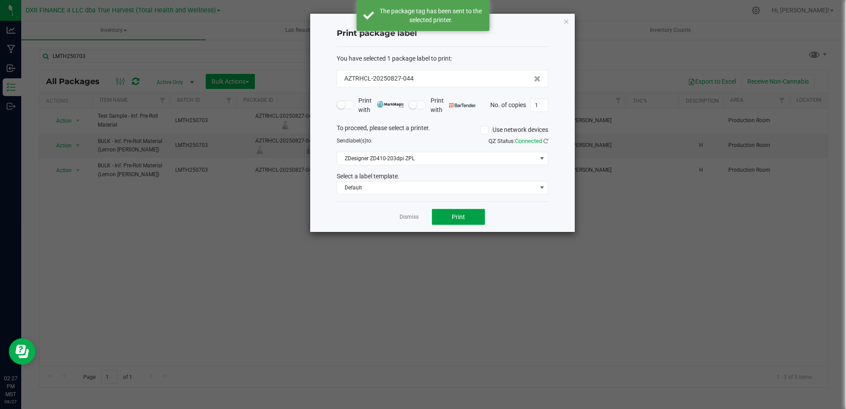
click at [476, 218] on button "Print" at bounding box center [458, 217] width 53 height 16
click at [409, 216] on link "Dismiss" at bounding box center [409, 217] width 19 height 8
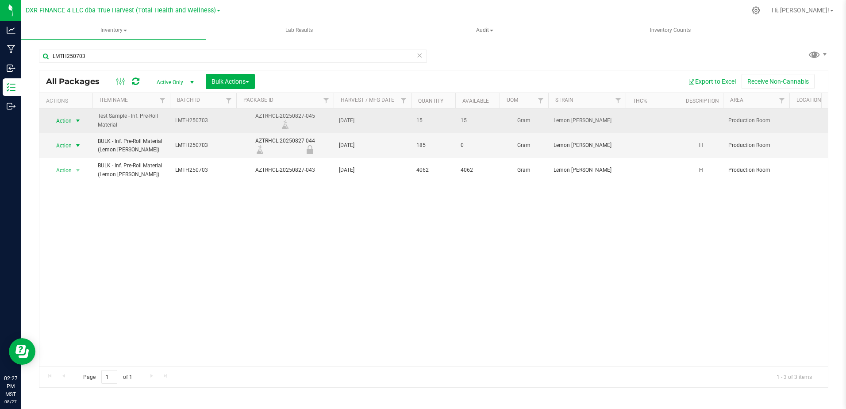
click at [78, 121] on span "select" at bounding box center [77, 120] width 7 height 7
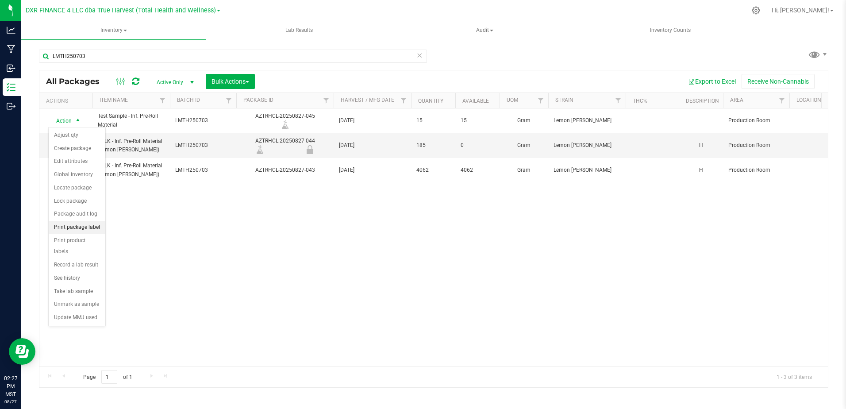
click at [92, 227] on li "Print package label" at bounding box center [77, 227] width 57 height 13
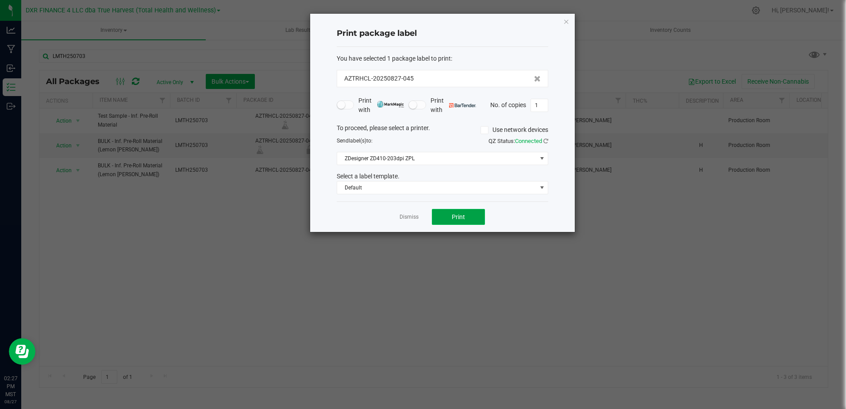
click at [442, 218] on button "Print" at bounding box center [458, 217] width 53 height 16
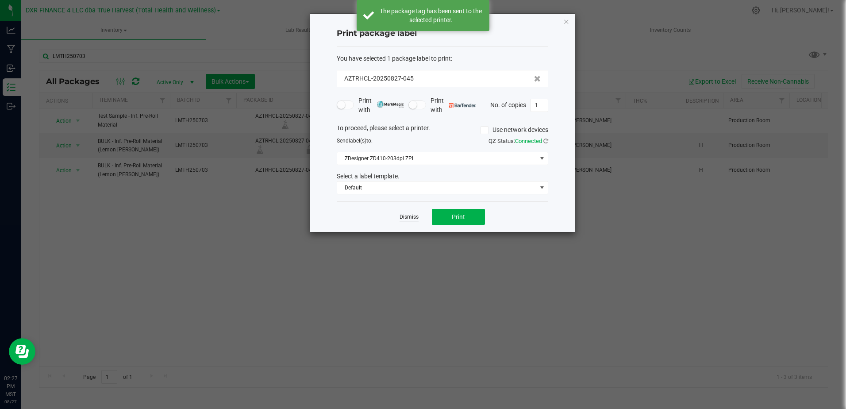
click at [405, 216] on link "Dismiss" at bounding box center [409, 217] width 19 height 8
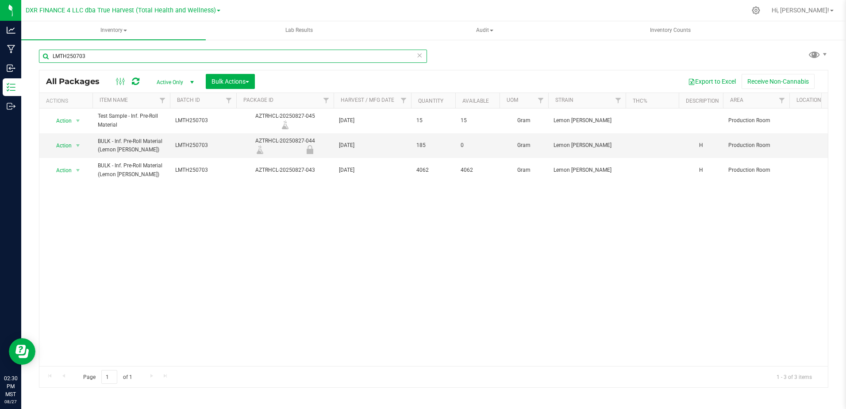
drag, startPoint x: 101, startPoint y: 60, endPoint x: 40, endPoint y: 60, distance: 61.1
click at [40, 60] on input "LMTH250703" at bounding box center [233, 56] width 388 height 13
paste input "FDTH250703"
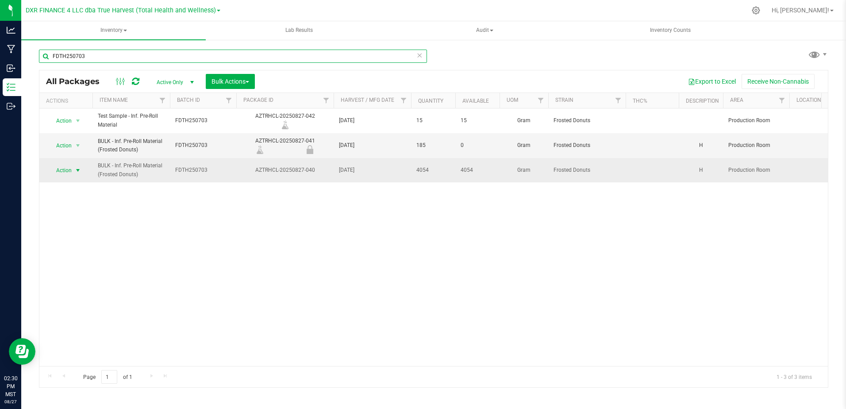
type input "FDTH250703"
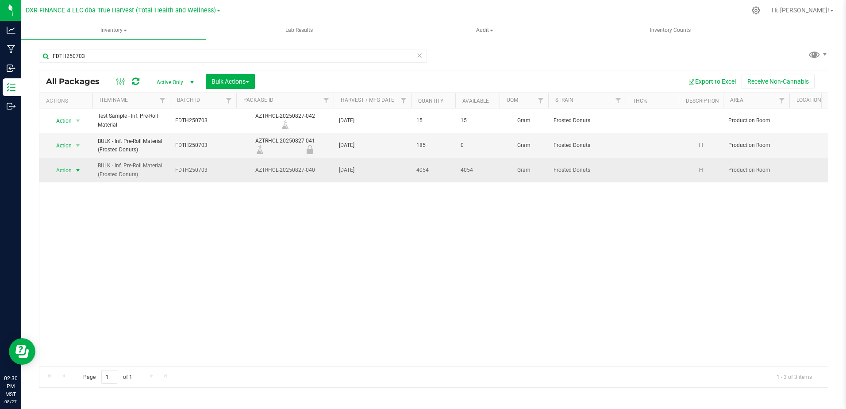
click at [75, 169] on span "select" at bounding box center [77, 170] width 7 height 7
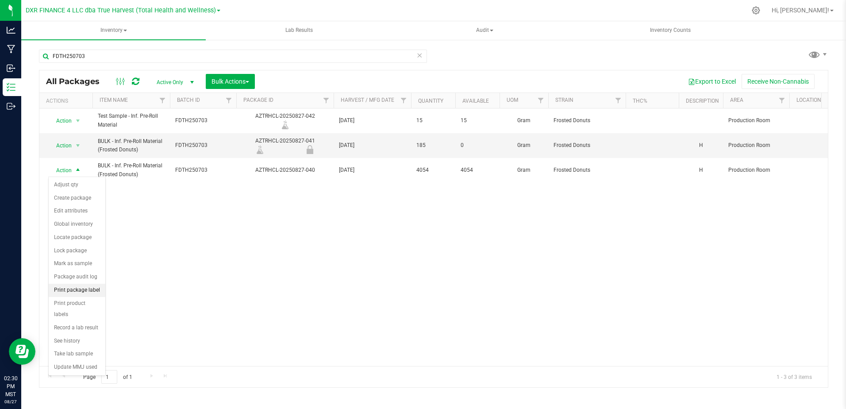
click at [87, 288] on li "Print package label" at bounding box center [77, 290] width 57 height 13
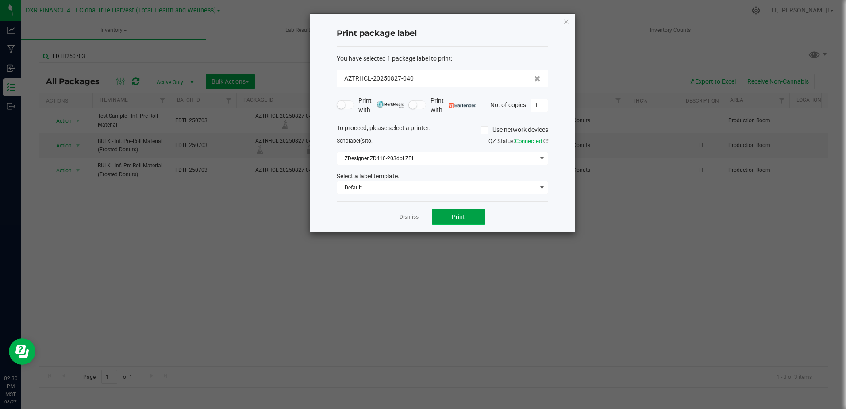
click at [445, 214] on button "Print" at bounding box center [458, 217] width 53 height 16
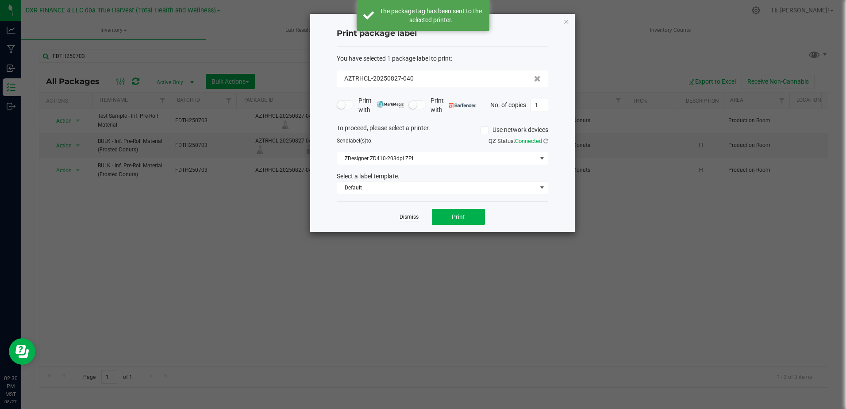
click at [407, 218] on link "Dismiss" at bounding box center [409, 217] width 19 height 8
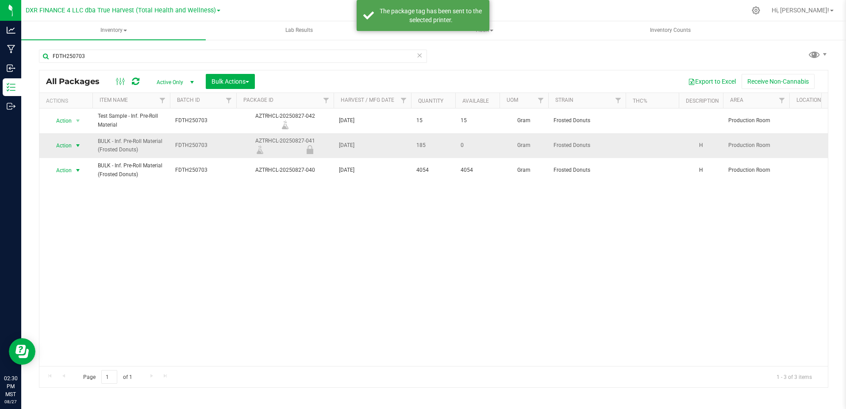
click at [77, 146] on span "select" at bounding box center [77, 145] width 7 height 7
click at [83, 209] on li "Print package label" at bounding box center [77, 212] width 57 height 13
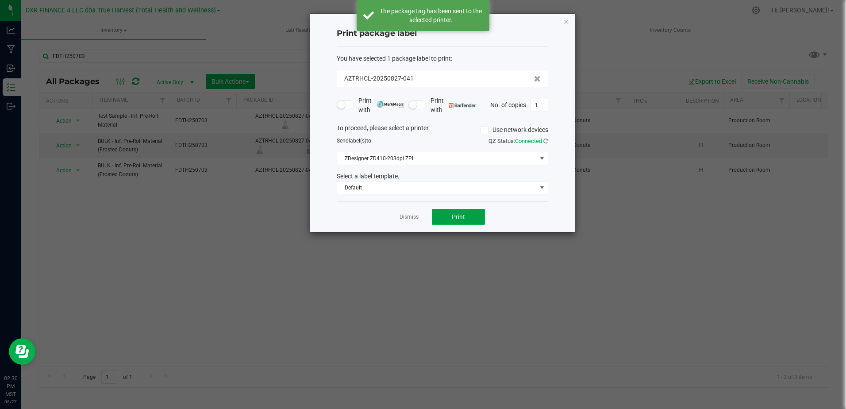
click at [441, 214] on button "Print" at bounding box center [458, 217] width 53 height 16
click at [413, 215] on link "Dismiss" at bounding box center [409, 217] width 19 height 8
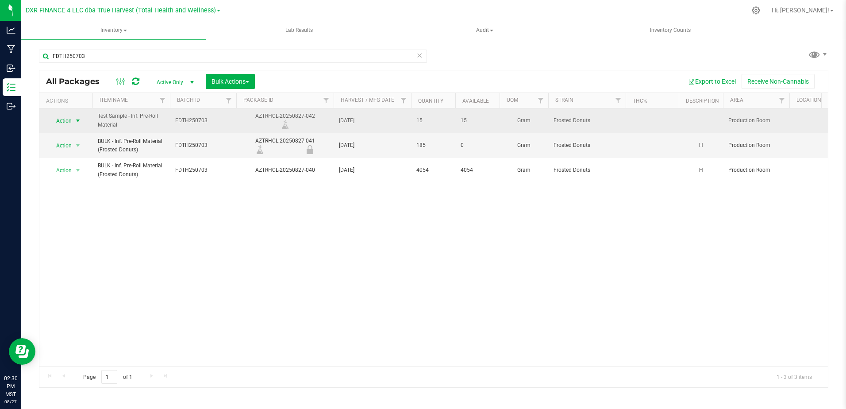
click at [77, 122] on span "select" at bounding box center [77, 120] width 7 height 7
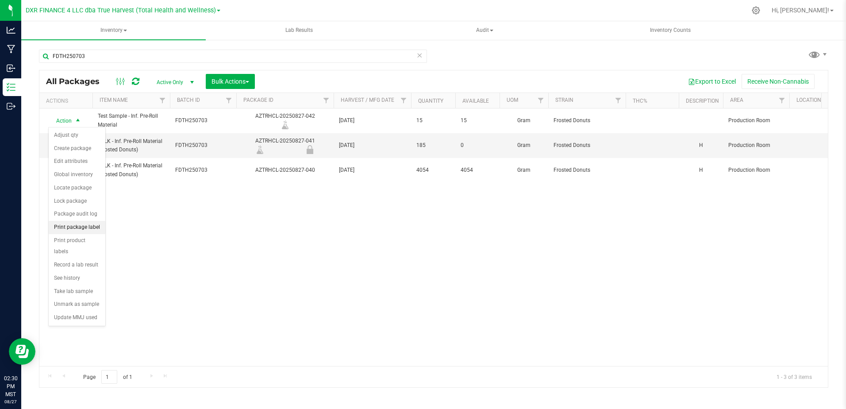
click at [94, 226] on li "Print package label" at bounding box center [77, 227] width 57 height 13
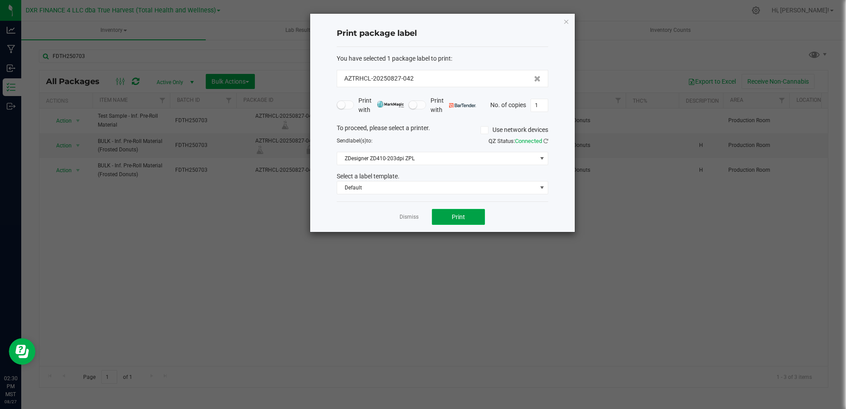
click at [447, 214] on button "Print" at bounding box center [458, 217] width 53 height 16
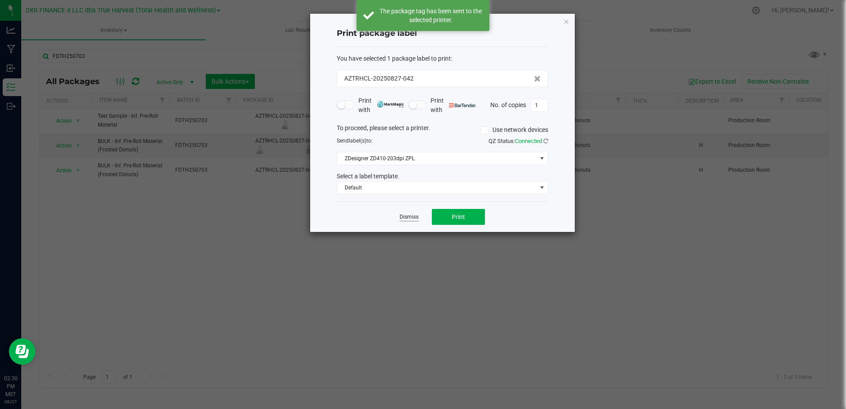
click at [403, 216] on link "Dismiss" at bounding box center [409, 217] width 19 height 8
